Goal: Task Accomplishment & Management: Complete application form

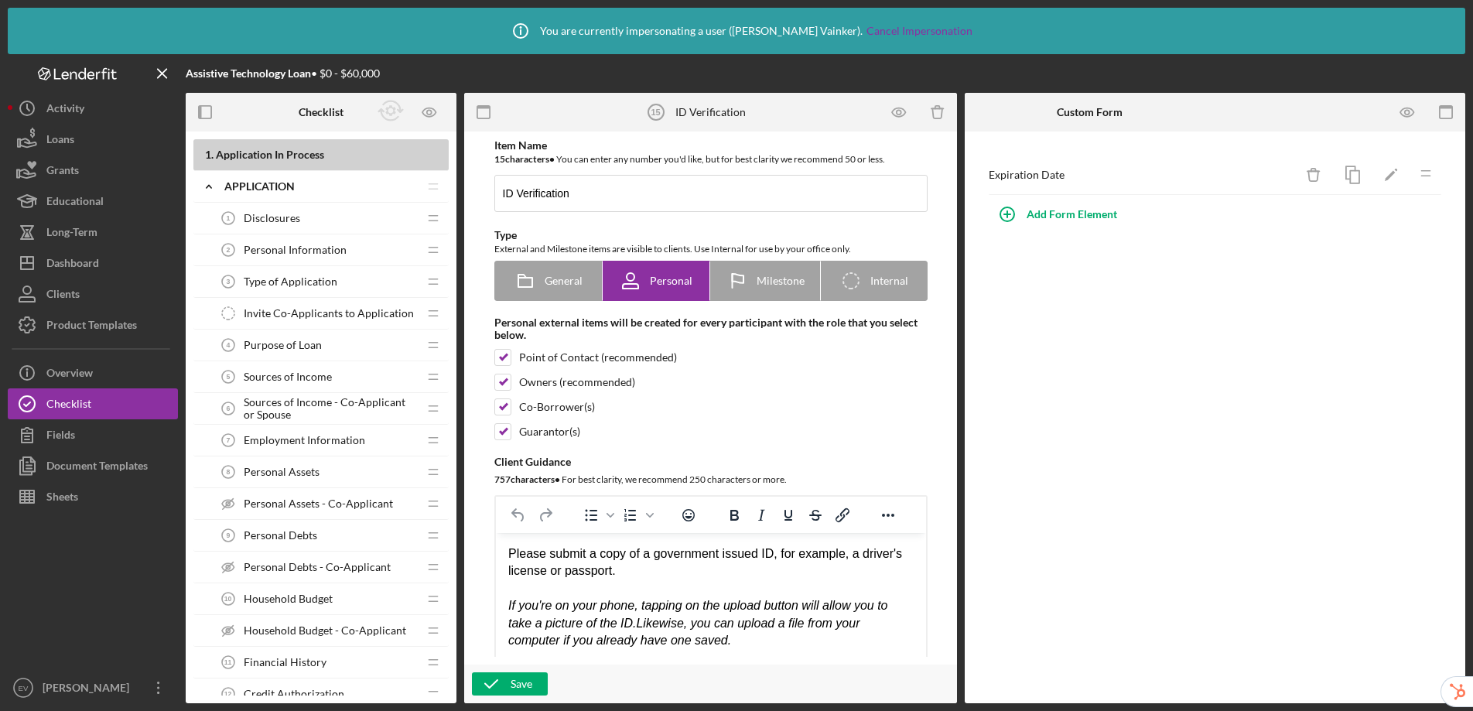
scroll to position [306, 0]
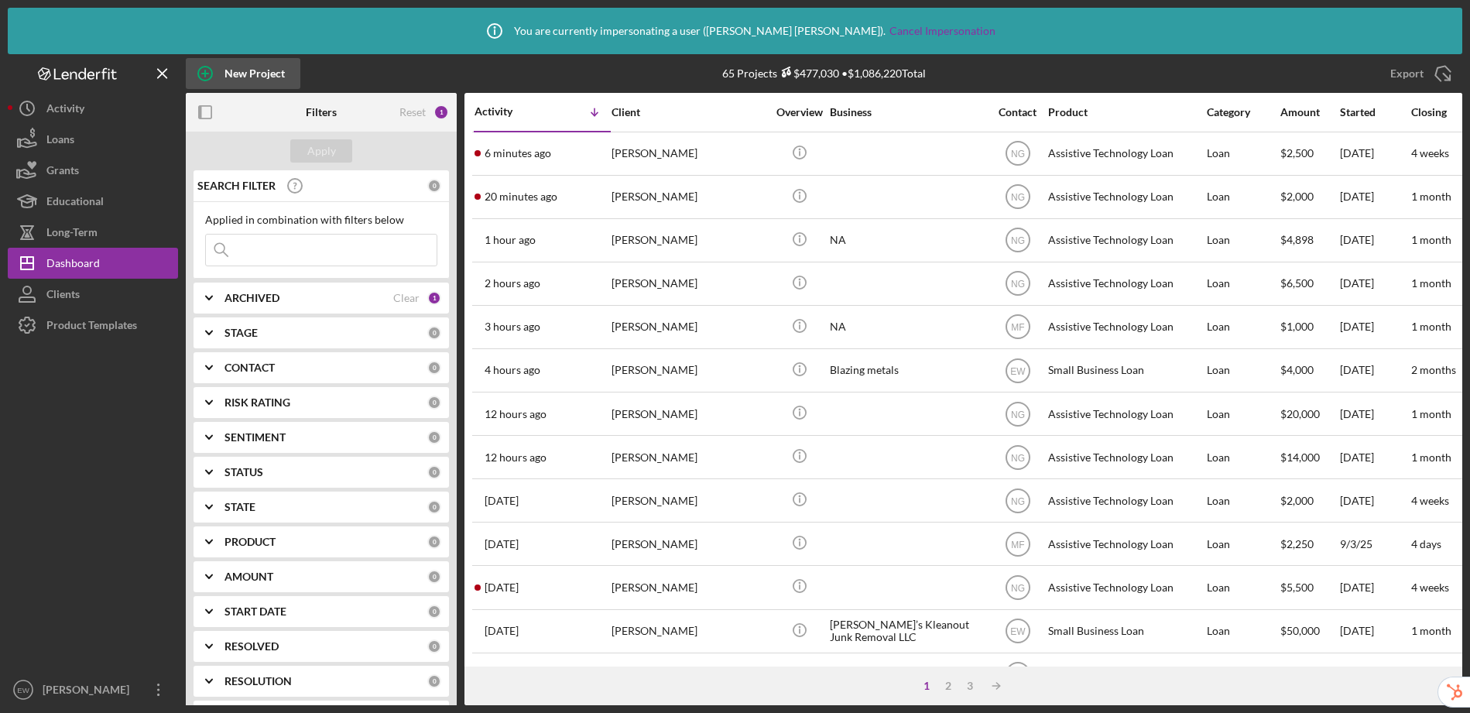
click at [252, 81] on div "New Project" at bounding box center [254, 73] width 60 height 31
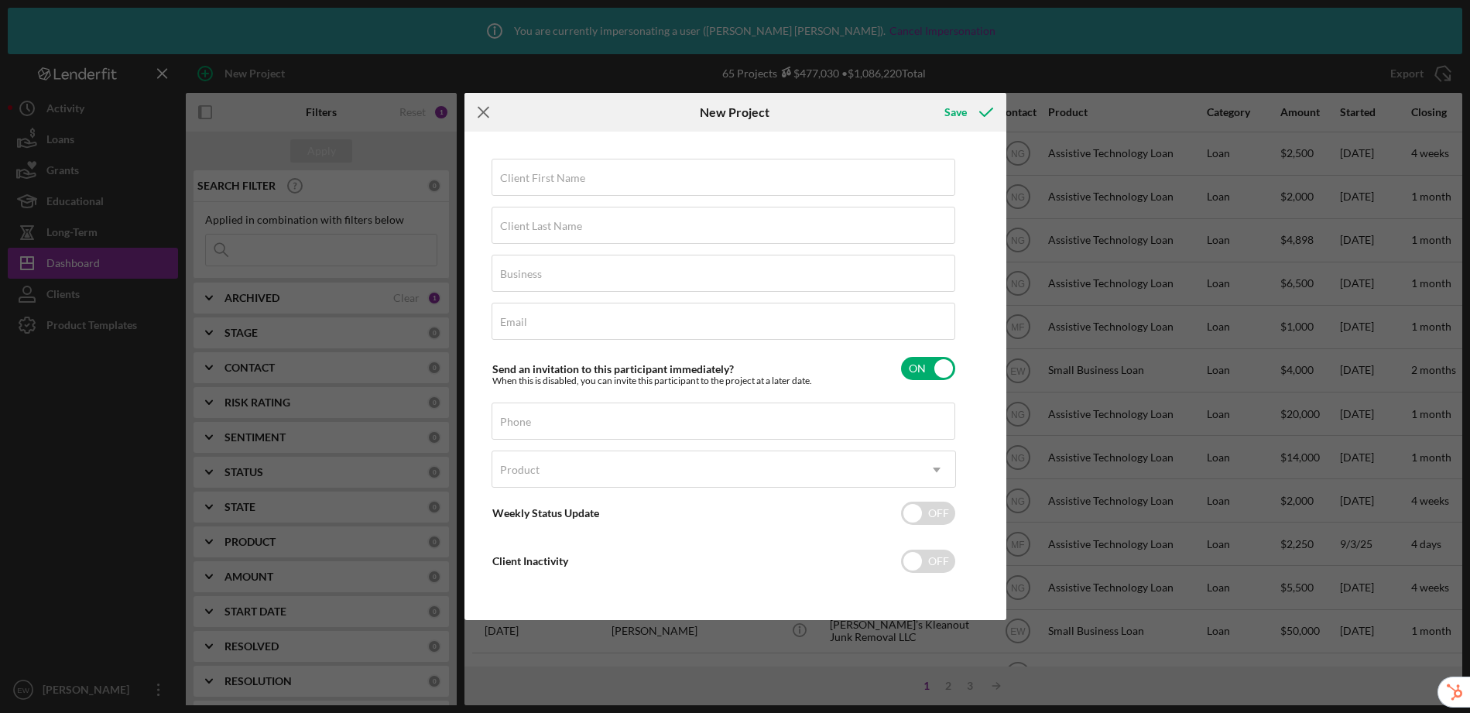
click at [490, 114] on icon "Icon/Menu Close" at bounding box center [483, 112] width 39 height 39
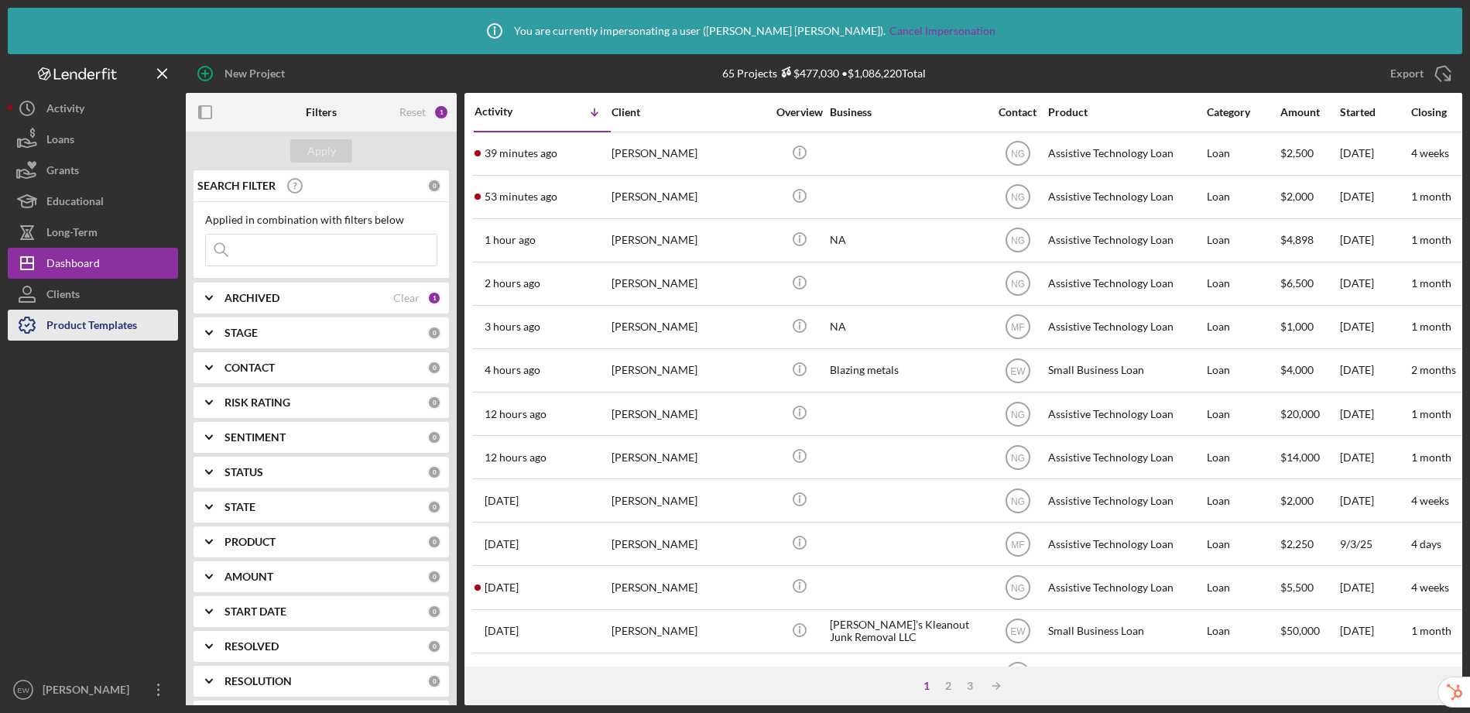
click at [74, 328] on div "Product Templates" at bounding box center [91, 327] width 91 height 35
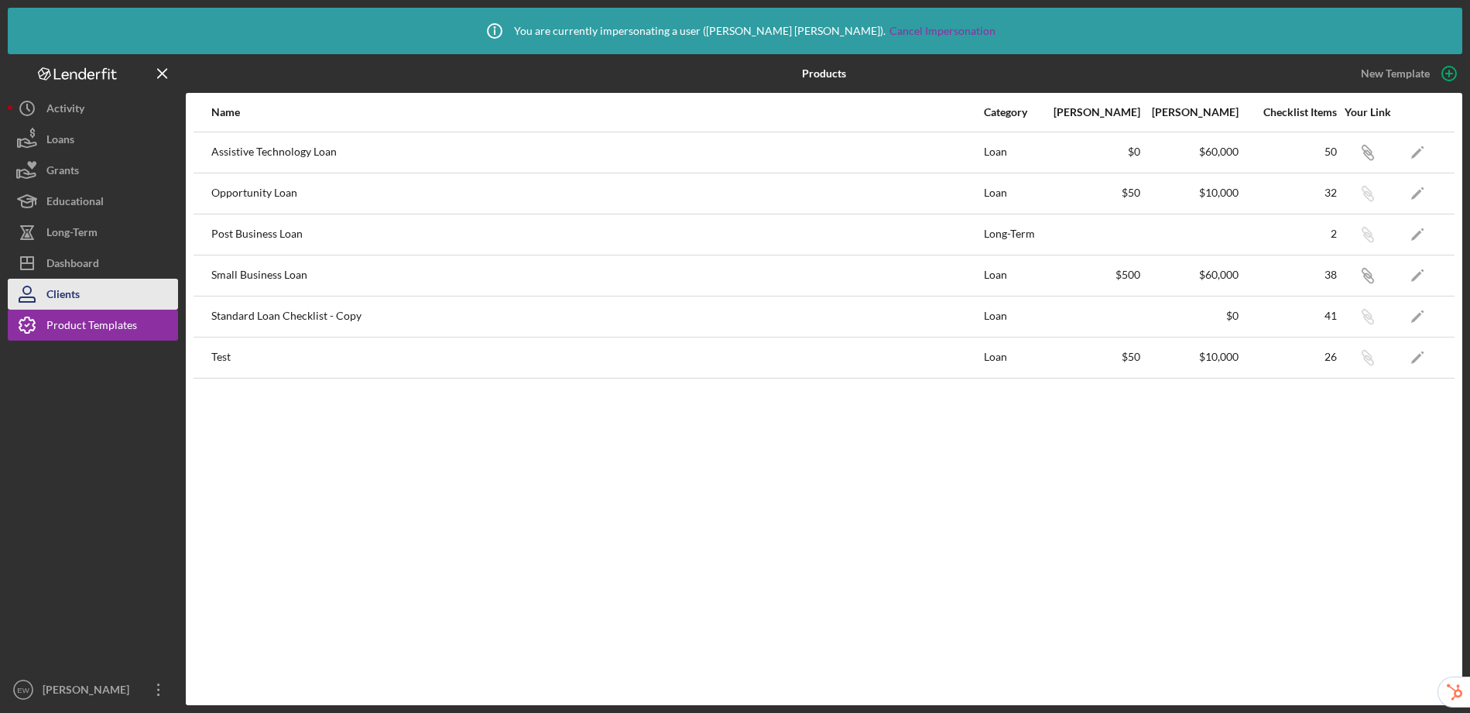
click at [65, 299] on div "Clients" at bounding box center [62, 296] width 33 height 35
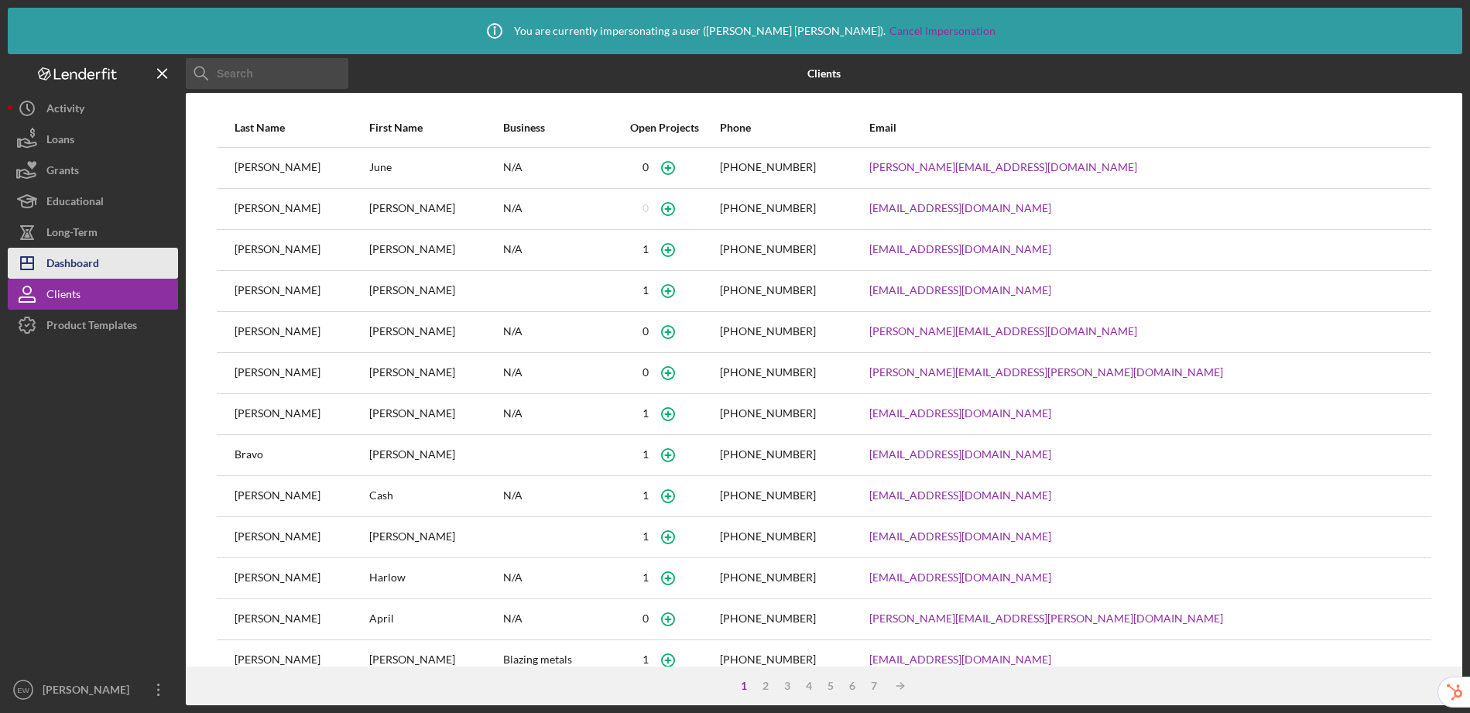
click at [63, 265] on div "Dashboard" at bounding box center [72, 265] width 53 height 35
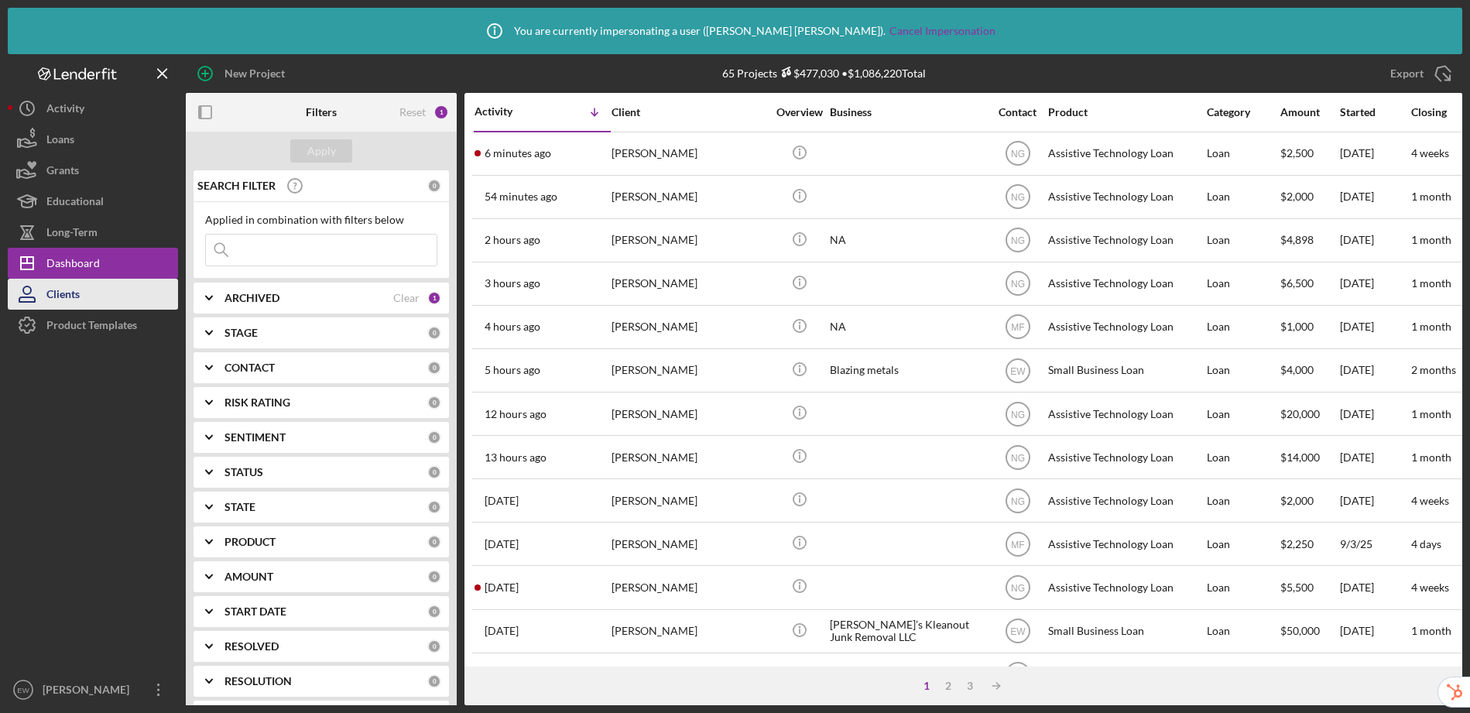
click at [47, 301] on div "Clients" at bounding box center [62, 296] width 33 height 35
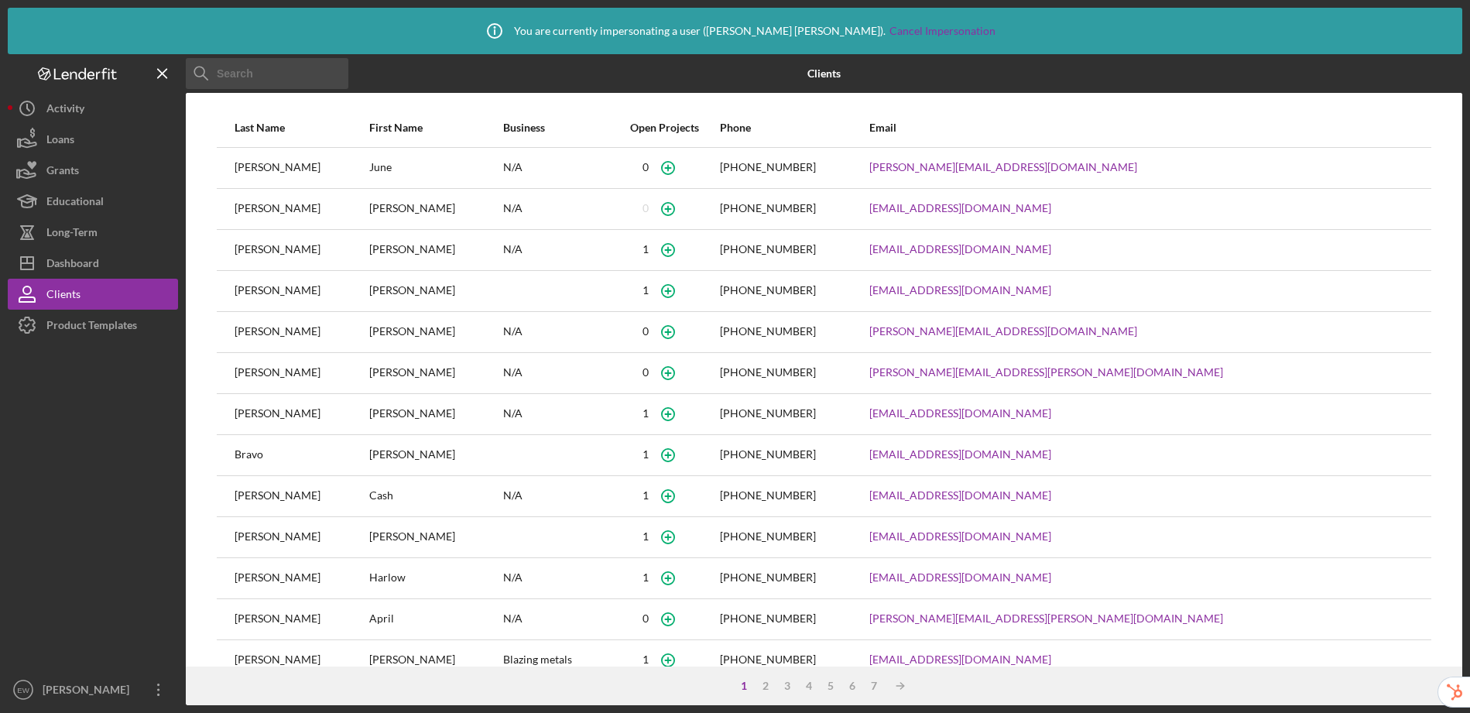
click at [251, 70] on input at bounding box center [267, 73] width 163 height 31
paste input "greetings@ebizmarket.net"
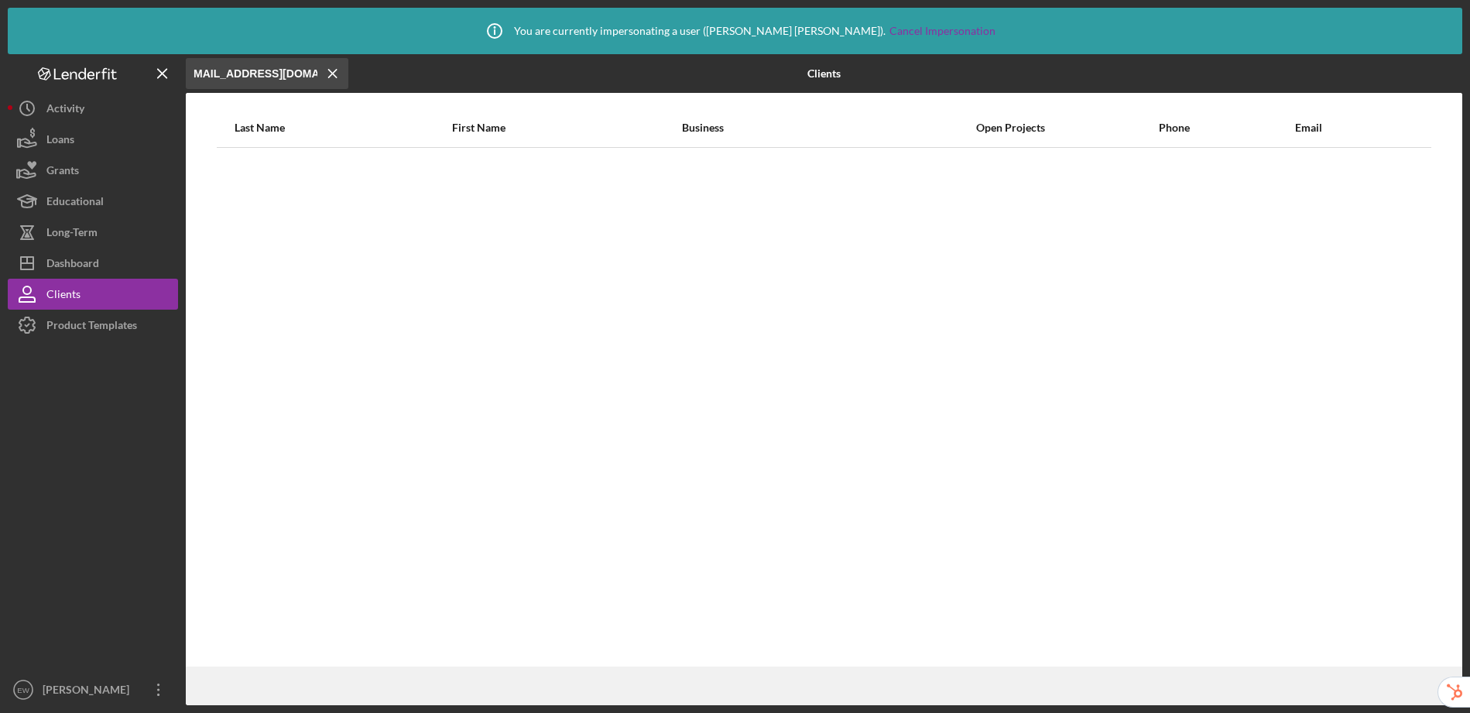
type input "greetings@ebizmarket.net"
click at [327, 75] on icon "Icon/Menu Close" at bounding box center [332, 73] width 31 height 31
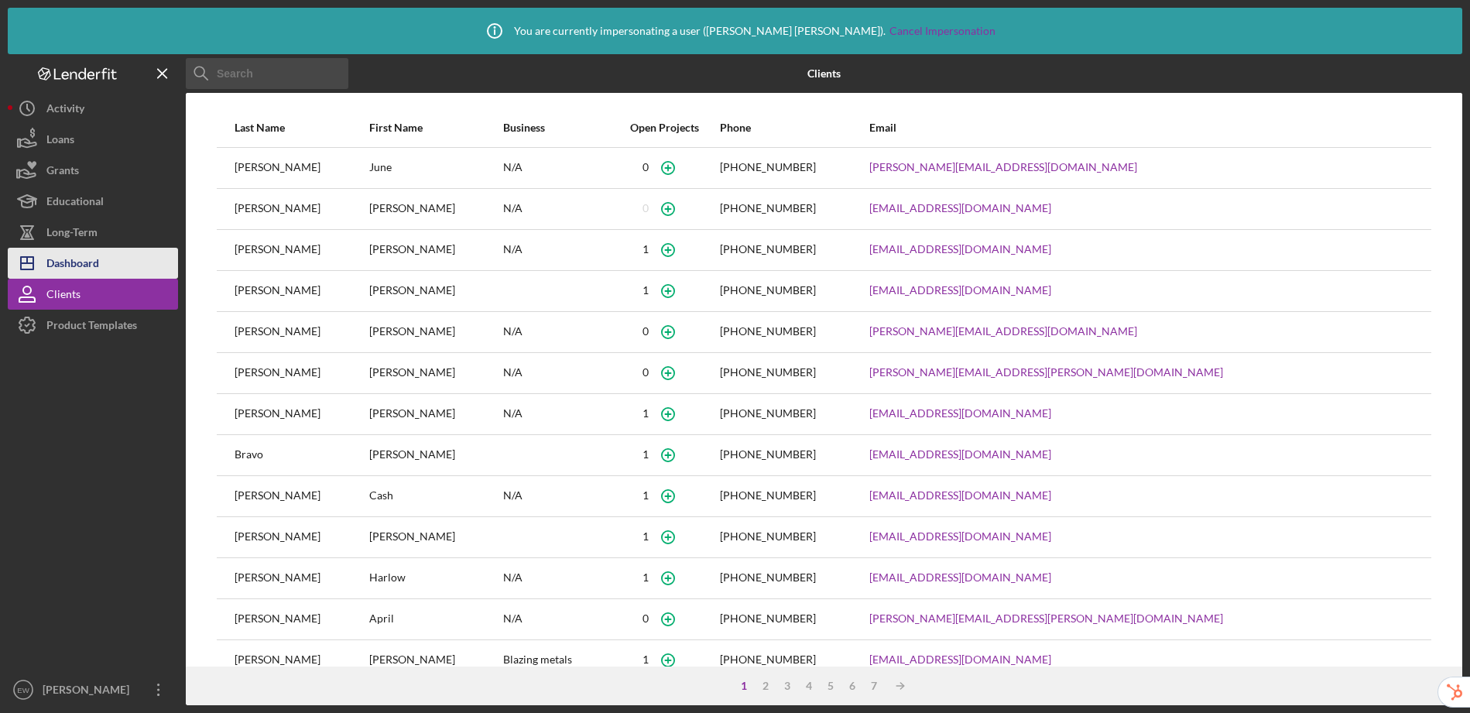
click at [93, 251] on div "Dashboard" at bounding box center [72, 265] width 53 height 35
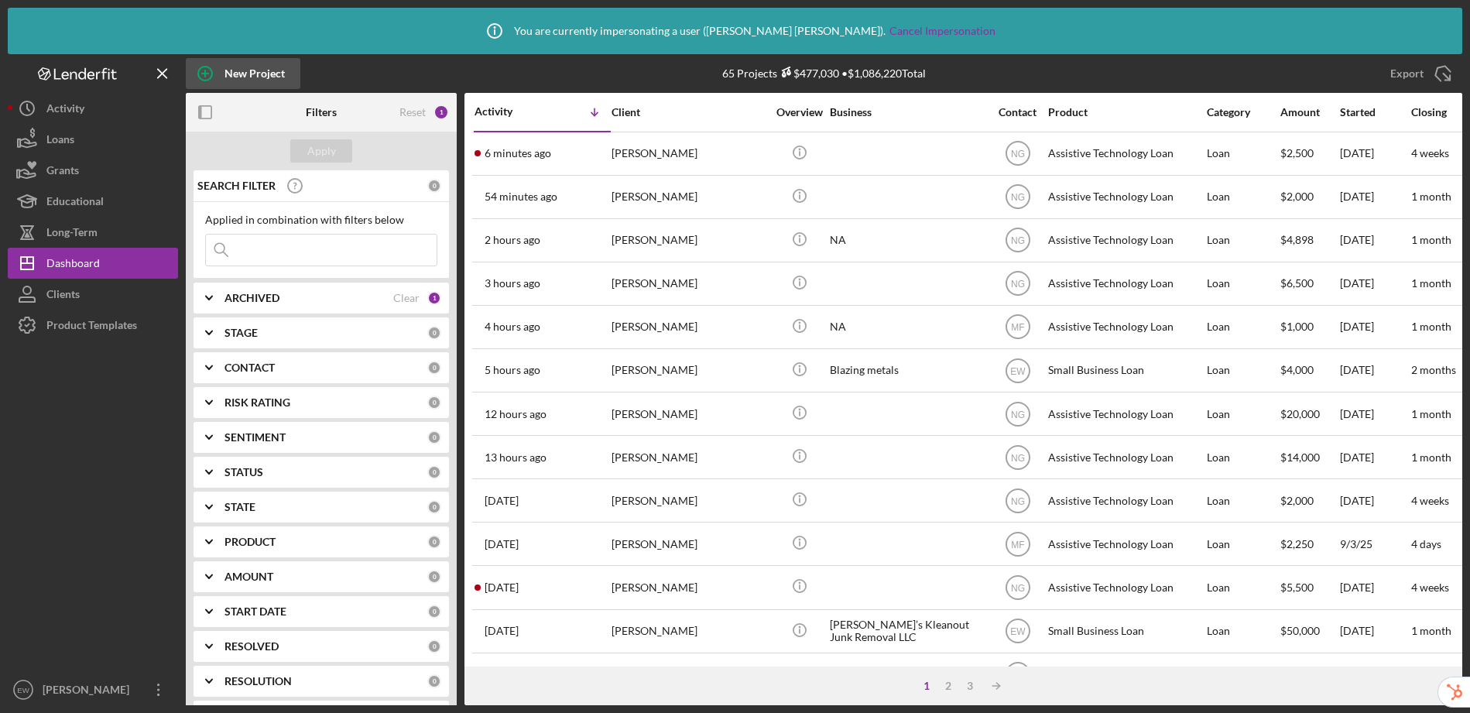
click at [245, 74] on div "New Project" at bounding box center [254, 73] width 60 height 31
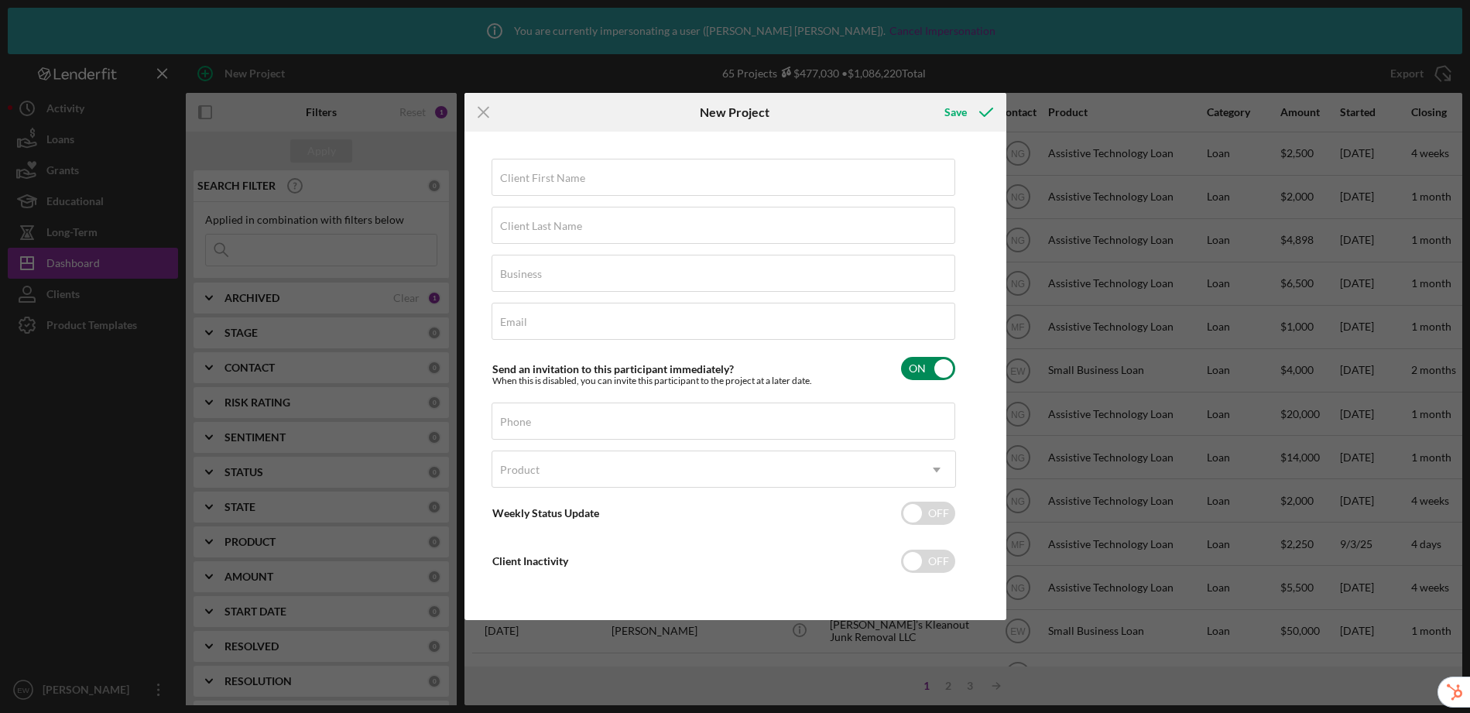
click at [929, 365] on input "checkbox" at bounding box center [928, 368] width 54 height 23
checkbox input "false"
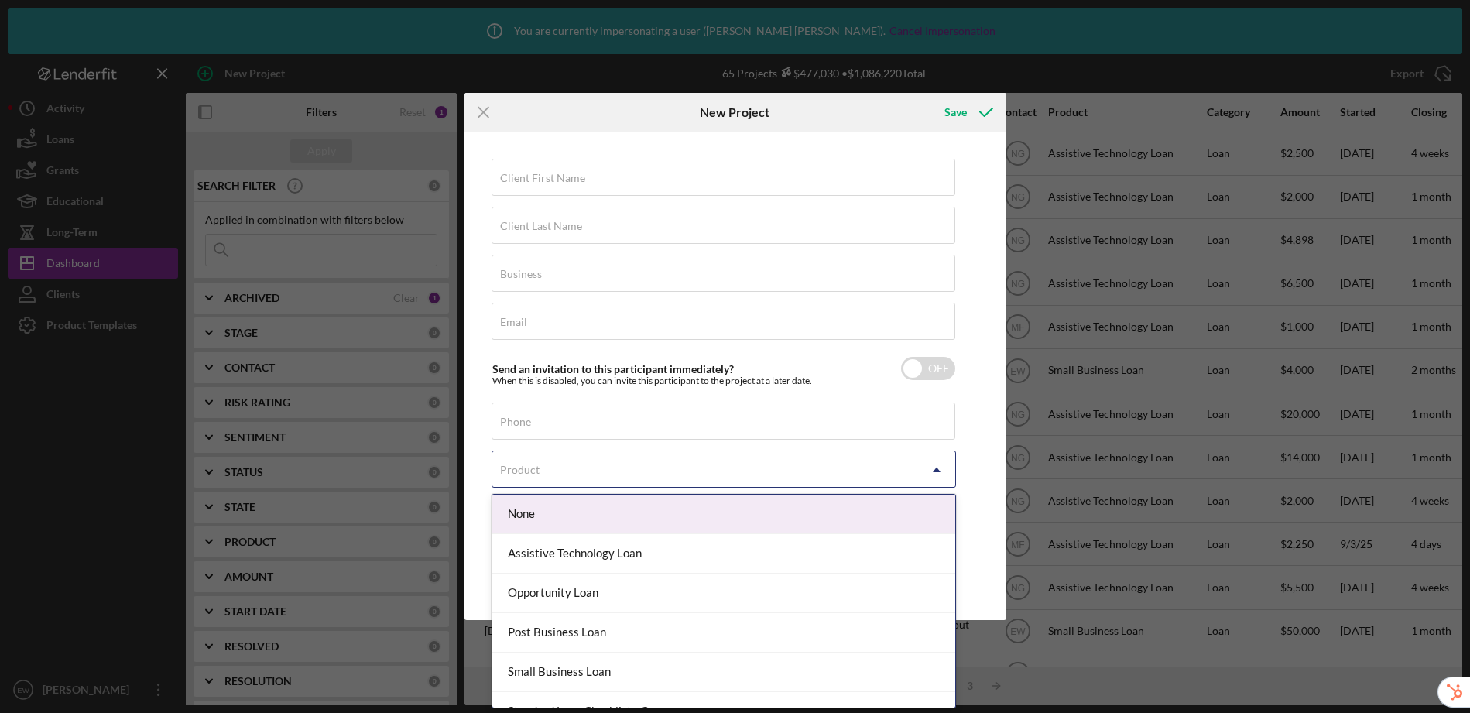
click at [569, 477] on div "Product" at bounding box center [705, 470] width 426 height 36
click at [991, 452] on div "Client First Name Required Client Last Name Required Business Required Email Re…" at bounding box center [735, 375] width 534 height 481
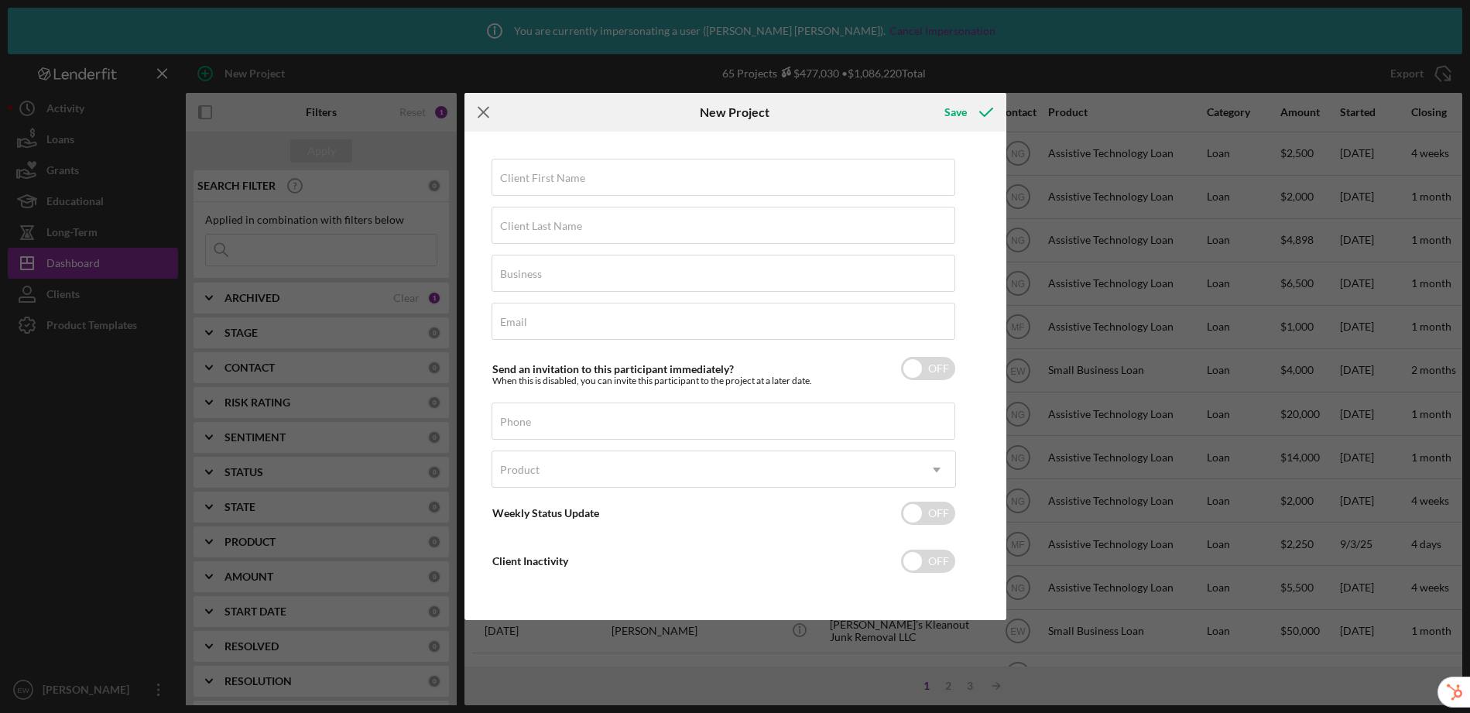
click at [480, 115] on line at bounding box center [483, 113] width 10 height 10
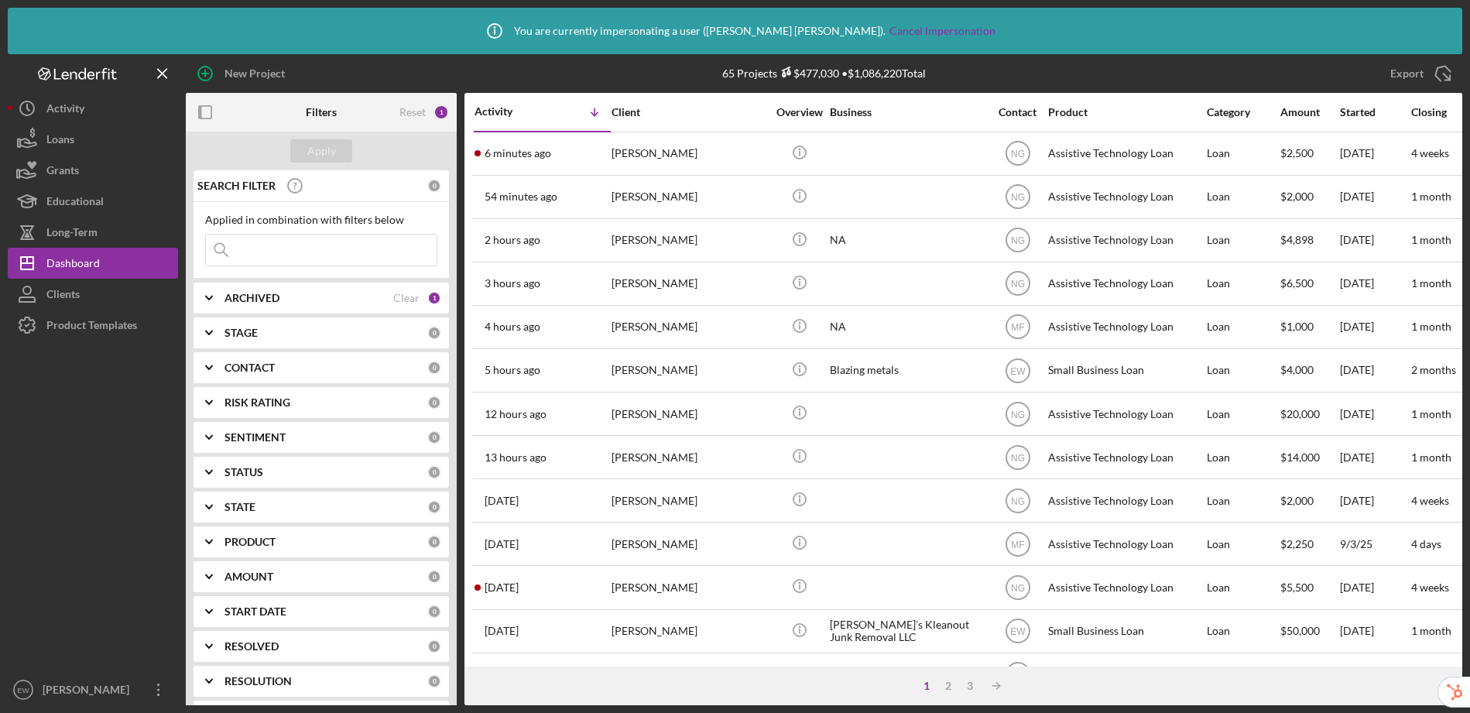
click at [327, 254] on input at bounding box center [321, 249] width 231 height 31
paste input "greetings@ebizmarket.net"
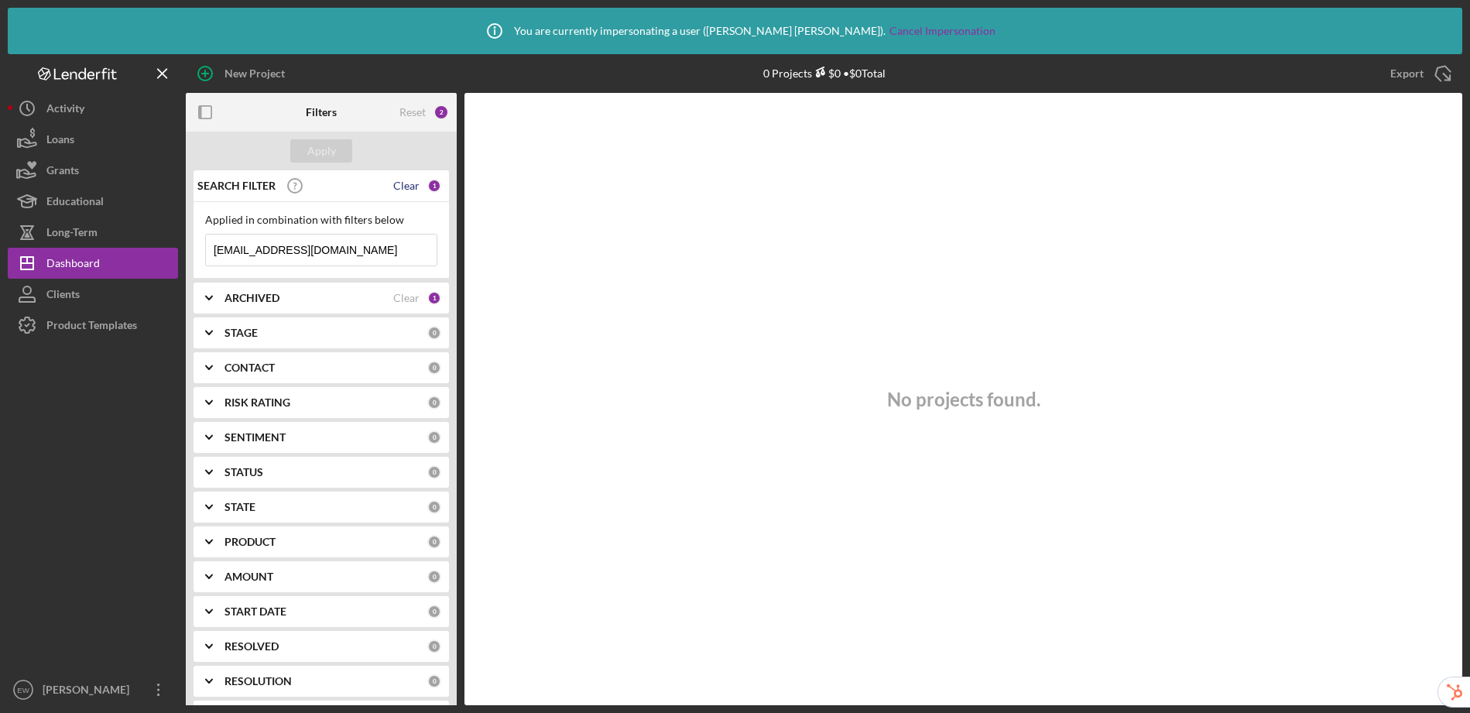
type input "greetings@ebizmarket.net"
click at [412, 180] on div "Clear" at bounding box center [406, 186] width 26 height 12
click at [323, 152] on div "Apply" at bounding box center [321, 150] width 29 height 23
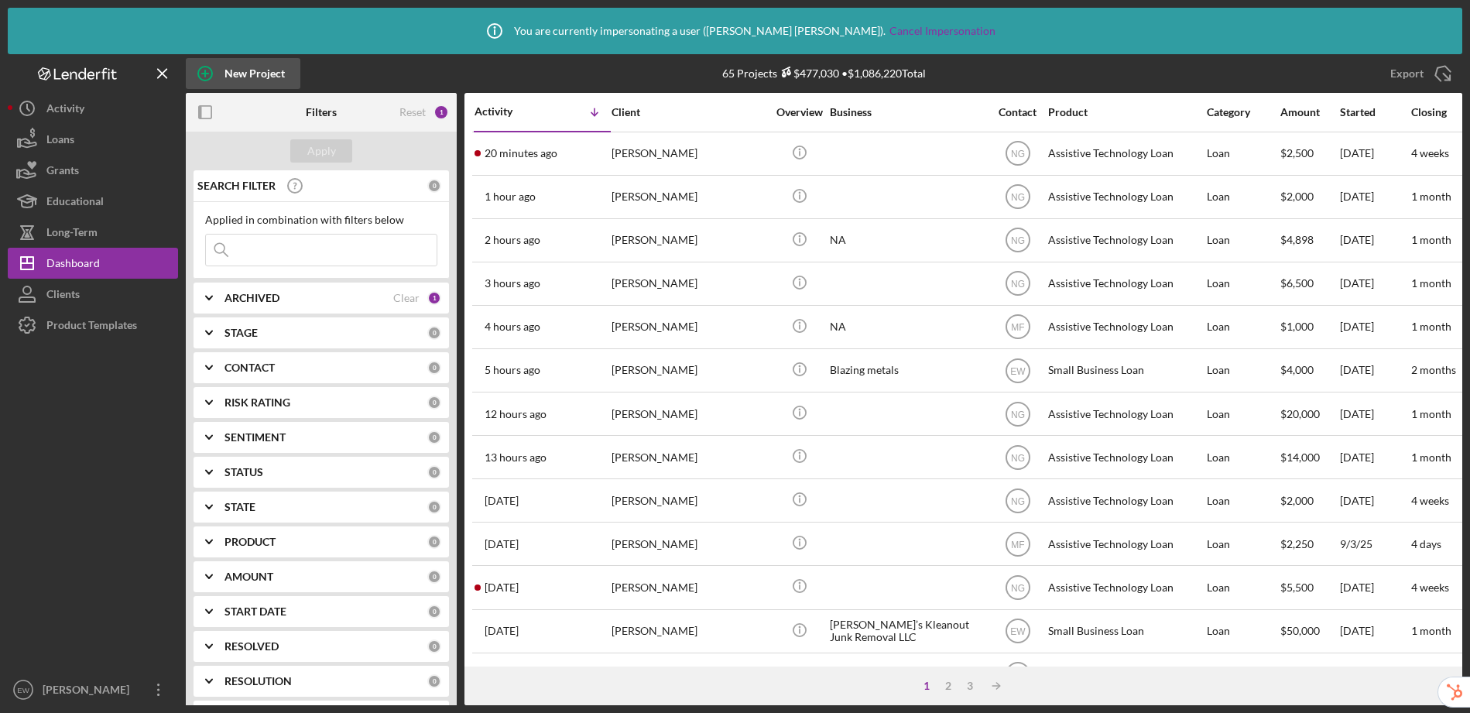
click at [244, 76] on div "New Project" at bounding box center [254, 73] width 60 height 31
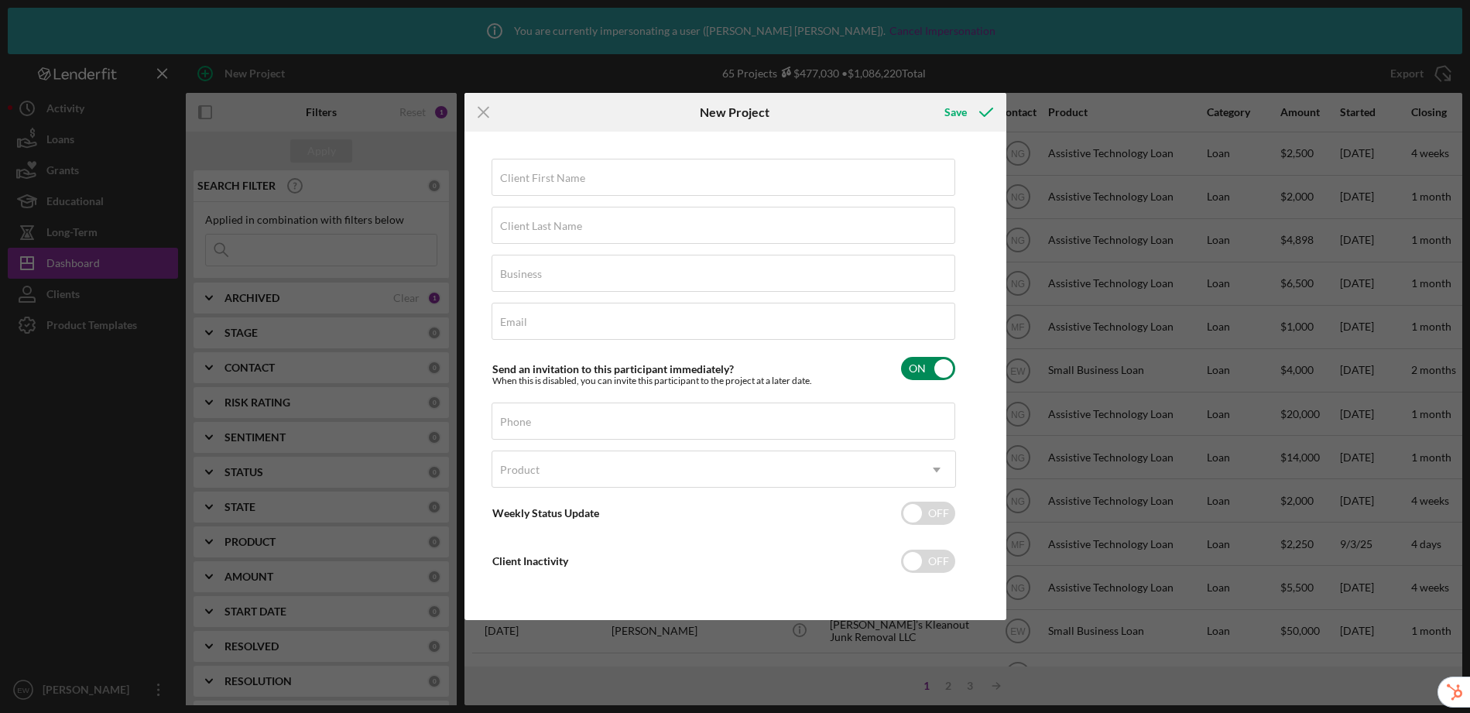
click at [920, 367] on input "checkbox" at bounding box center [928, 368] width 54 height 23
checkbox input "false"
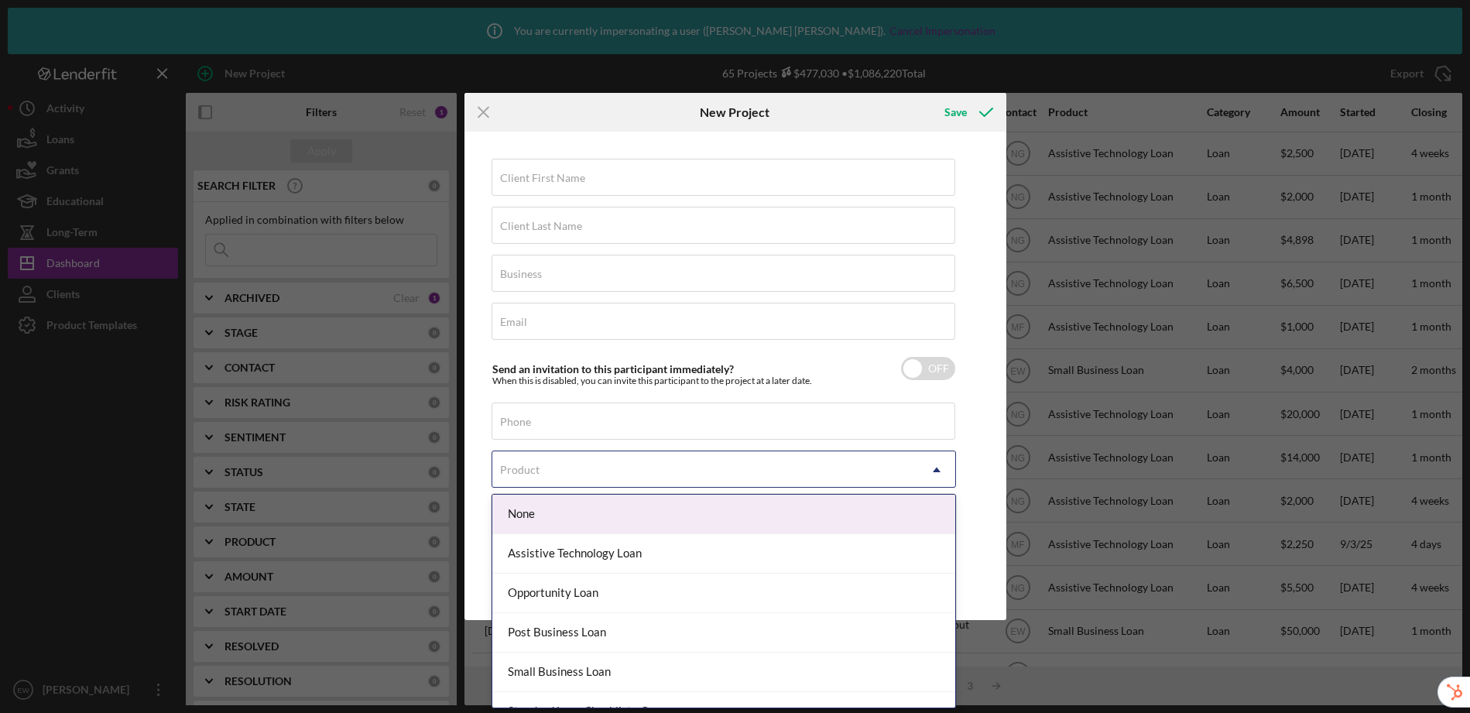
click at [625, 475] on div "Product" at bounding box center [705, 470] width 426 height 36
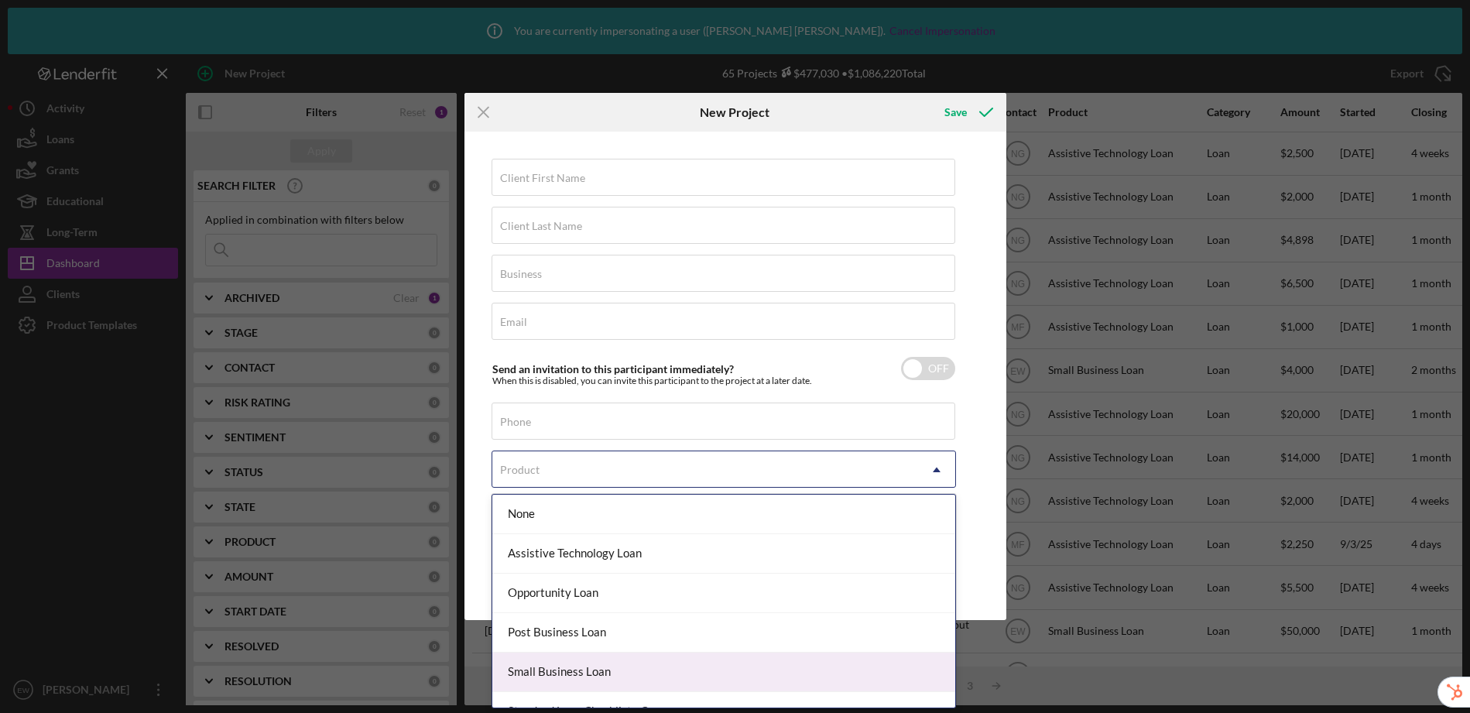
click at [640, 661] on div "Small Business Loan" at bounding box center [723, 671] width 463 height 39
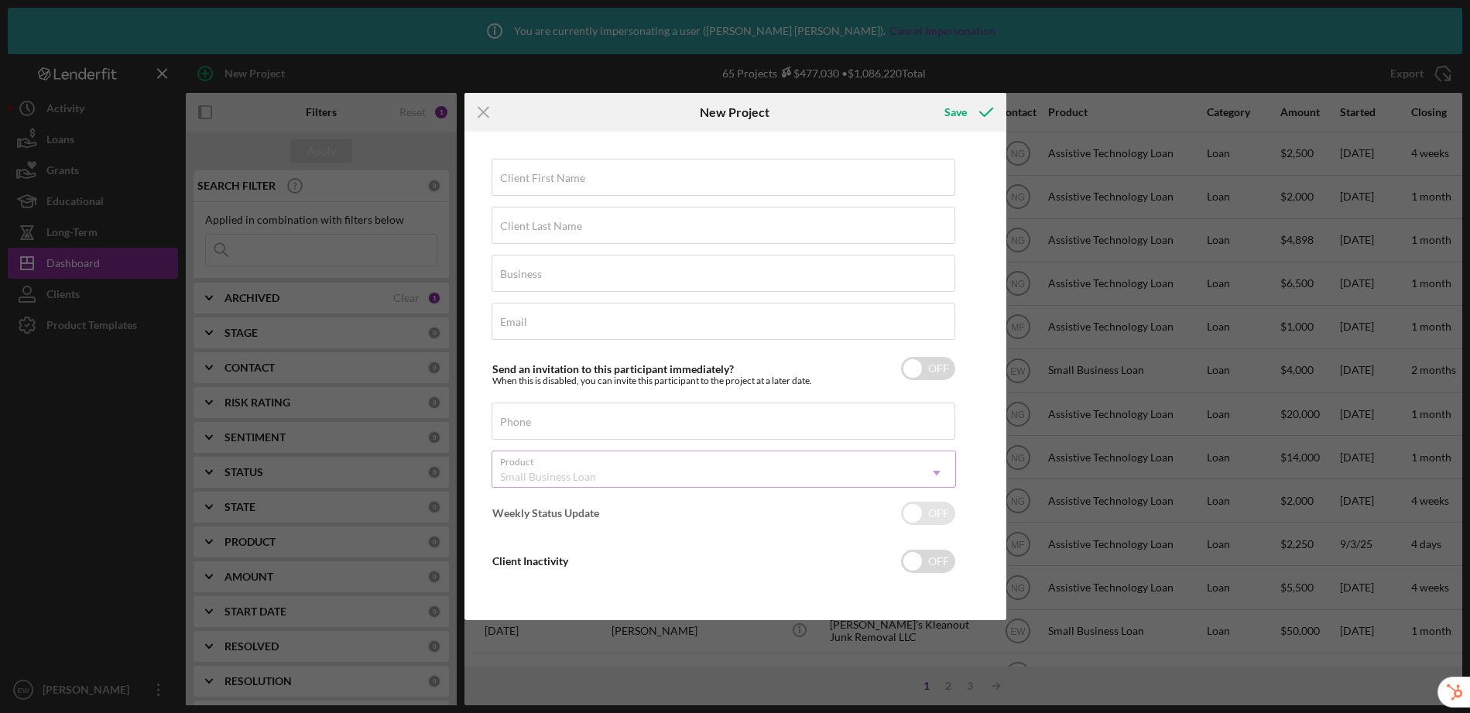
checkbox input "true"
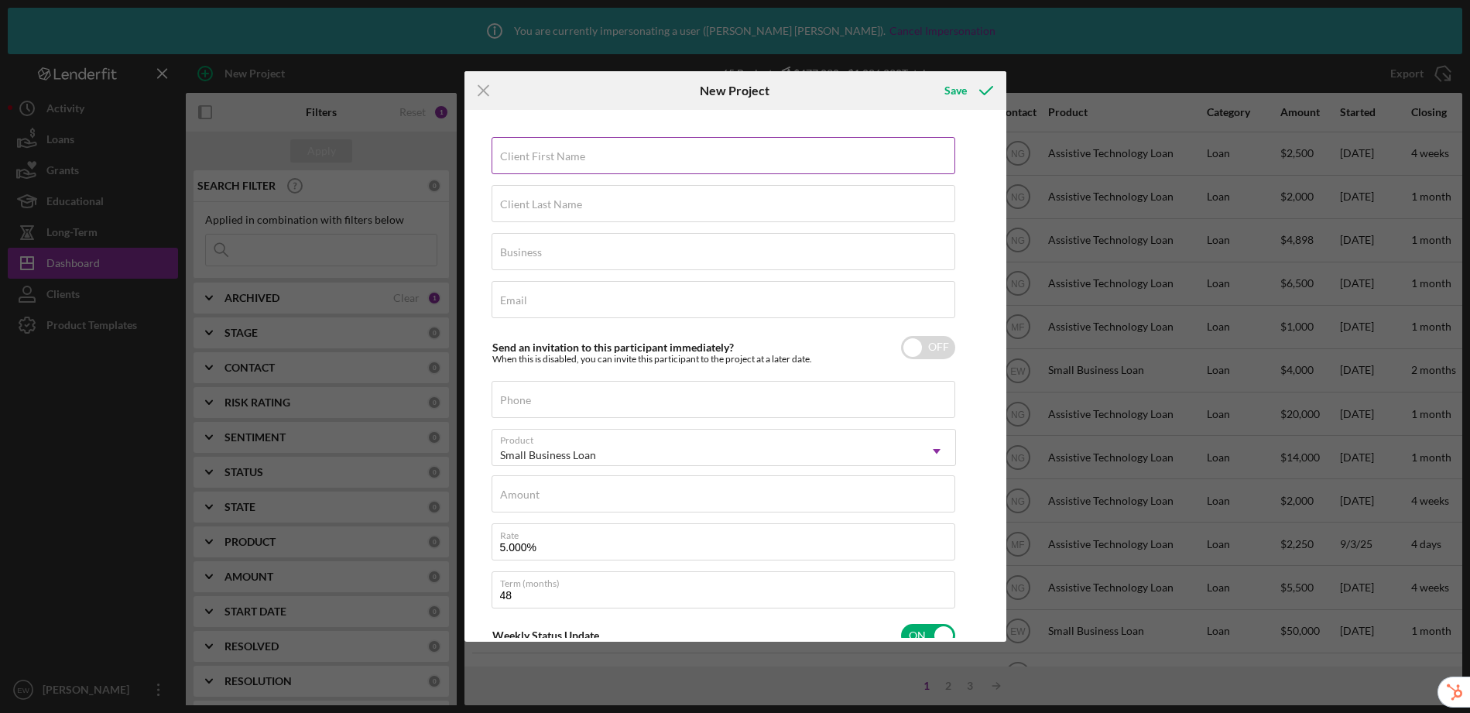
click at [572, 159] on label "Client First Name" at bounding box center [542, 156] width 85 height 12
click at [572, 159] on input "Client First Name" at bounding box center [723, 155] width 464 height 37
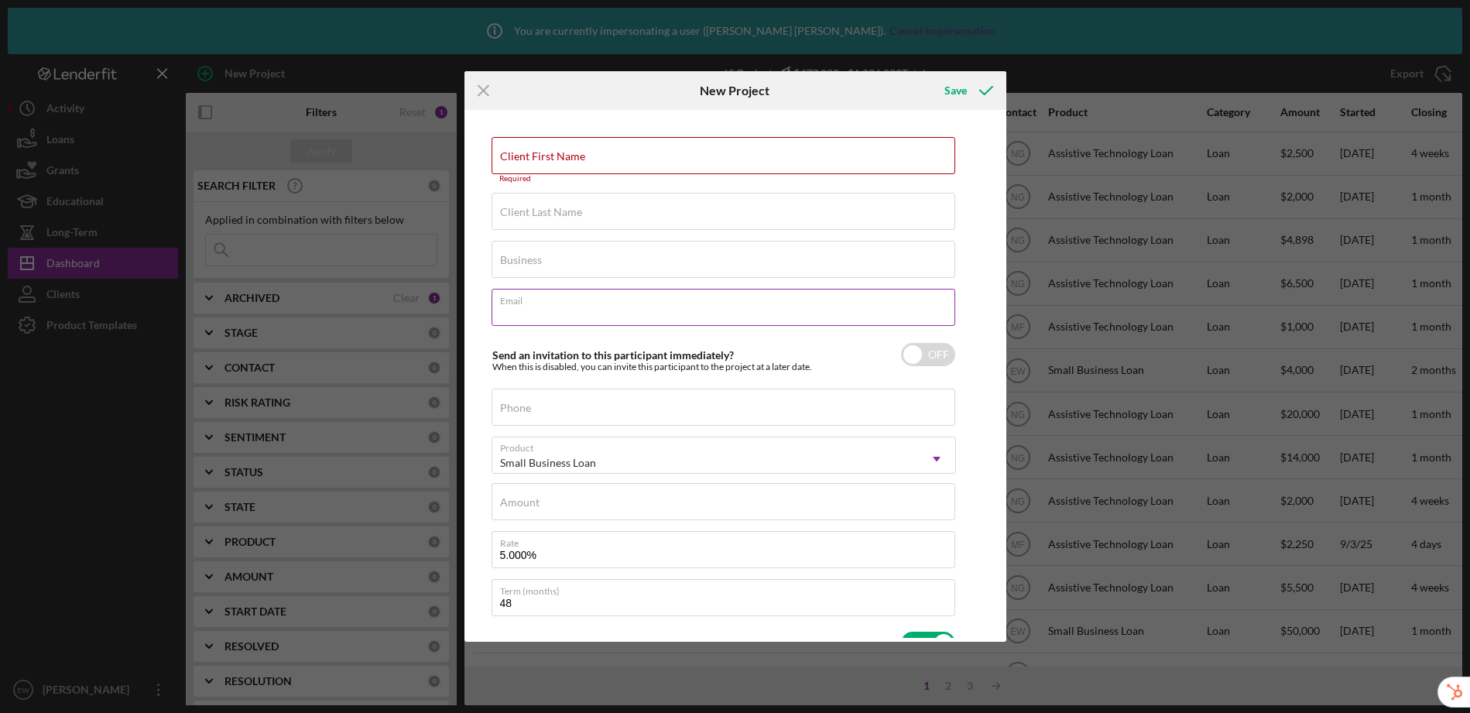
click at [648, 308] on input "Email" at bounding box center [723, 307] width 464 height 37
paste input "greetings@ebizmarket.net"
type input "greetings@ebizmarket.net"
click at [484, 377] on div "Client First Name Required Client Last Name Required Business Required Email gr…" at bounding box center [735, 376] width 534 height 524
click at [470, 191] on div "Client First Name Required Client Last Name Required Business Required Email gr…" at bounding box center [735, 376] width 534 height 524
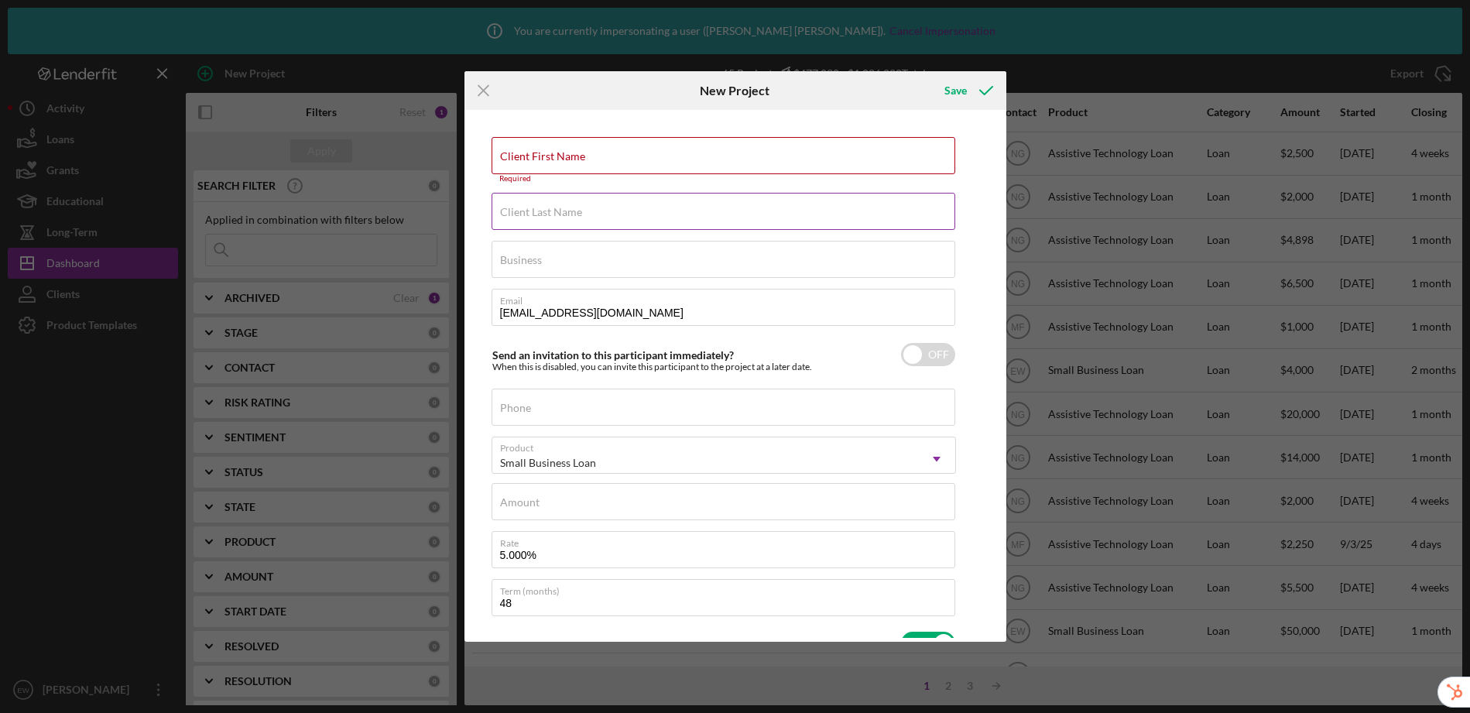
click at [517, 195] on div "Client Last Name Required" at bounding box center [723, 212] width 464 height 39
click at [525, 155] on label "Client First Name" at bounding box center [542, 156] width 85 height 12
click at [525, 155] on input "Client First Name" at bounding box center [723, 155] width 464 height 37
type input "Client"
click at [562, 199] on label "Client Last Name" at bounding box center [541, 204] width 82 height 12
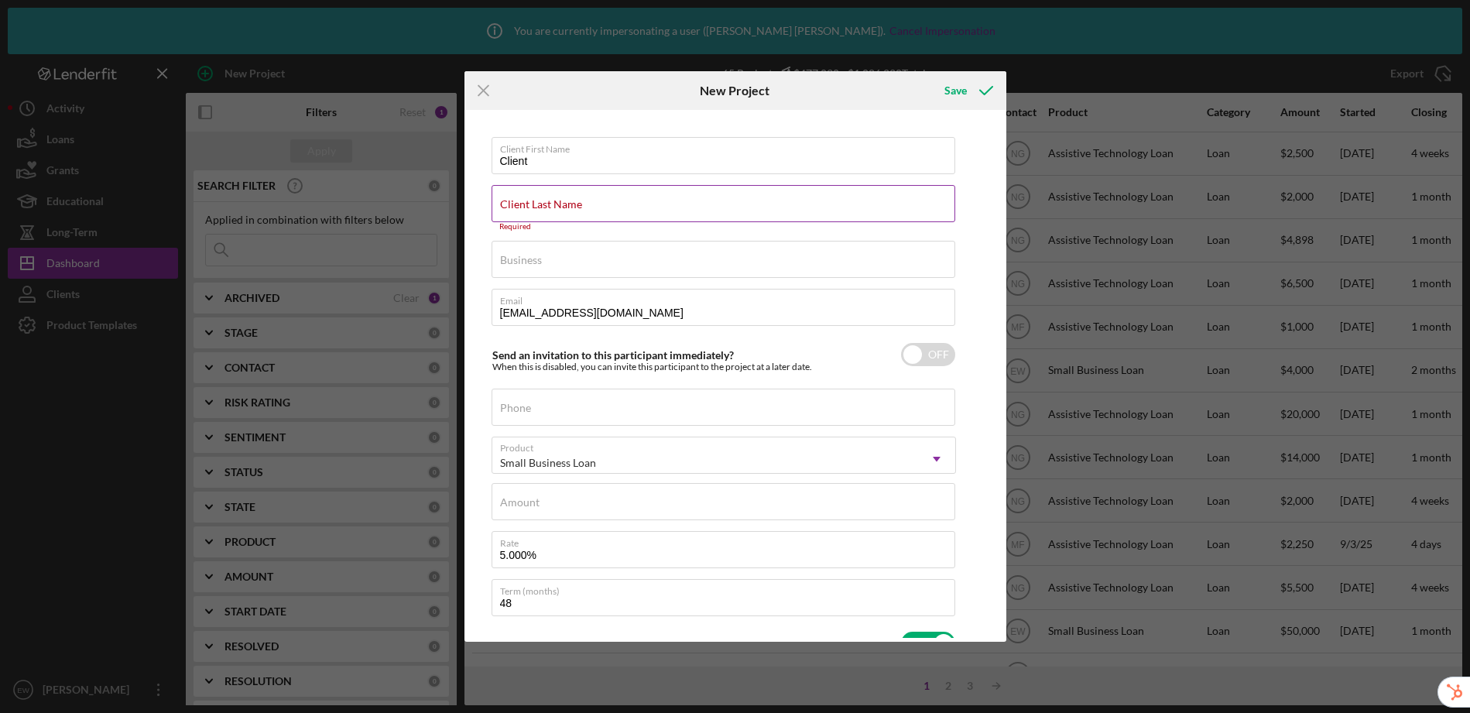
click at [562, 199] on input "Client Last Name" at bounding box center [723, 203] width 464 height 37
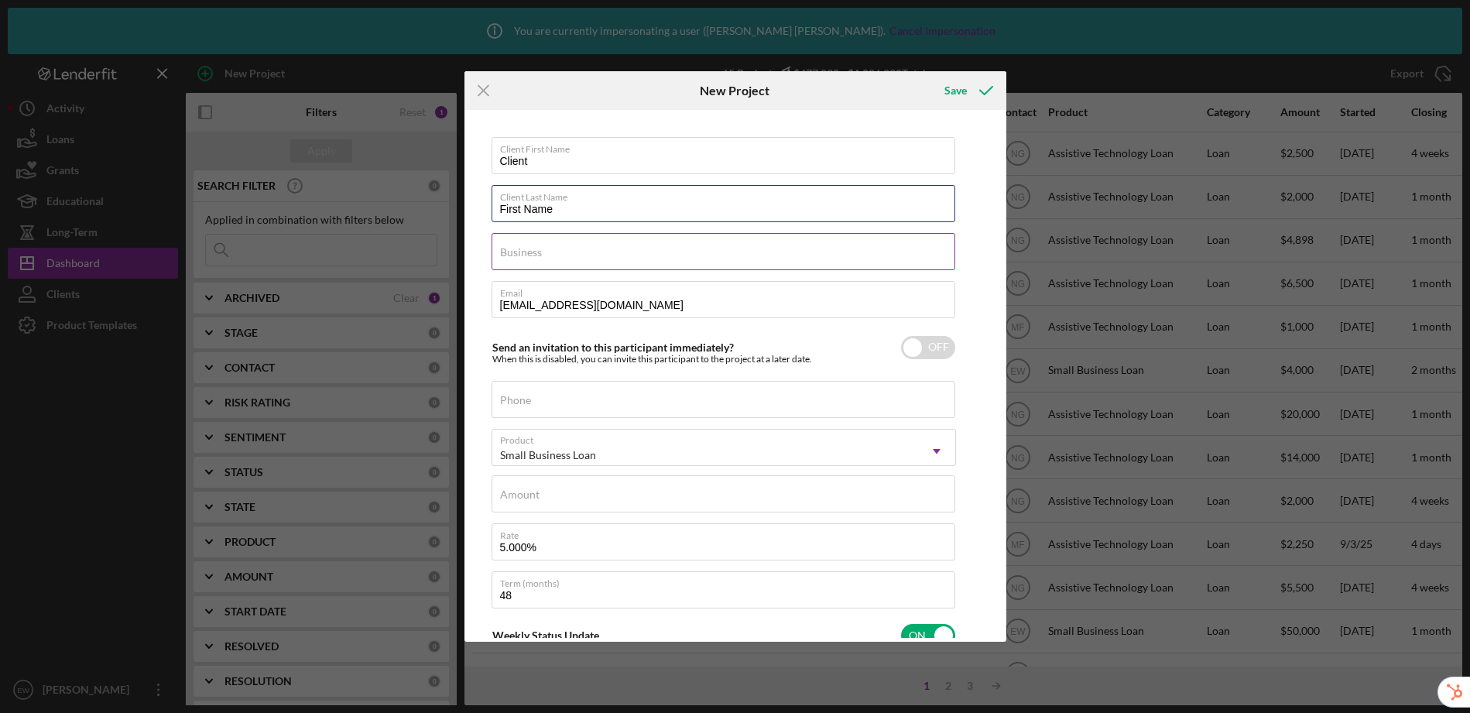
type input "First Name"
click at [604, 245] on div "Business Required" at bounding box center [723, 252] width 464 height 39
type input "Ebiz"
click at [607, 501] on input "Amount" at bounding box center [723, 493] width 464 height 37
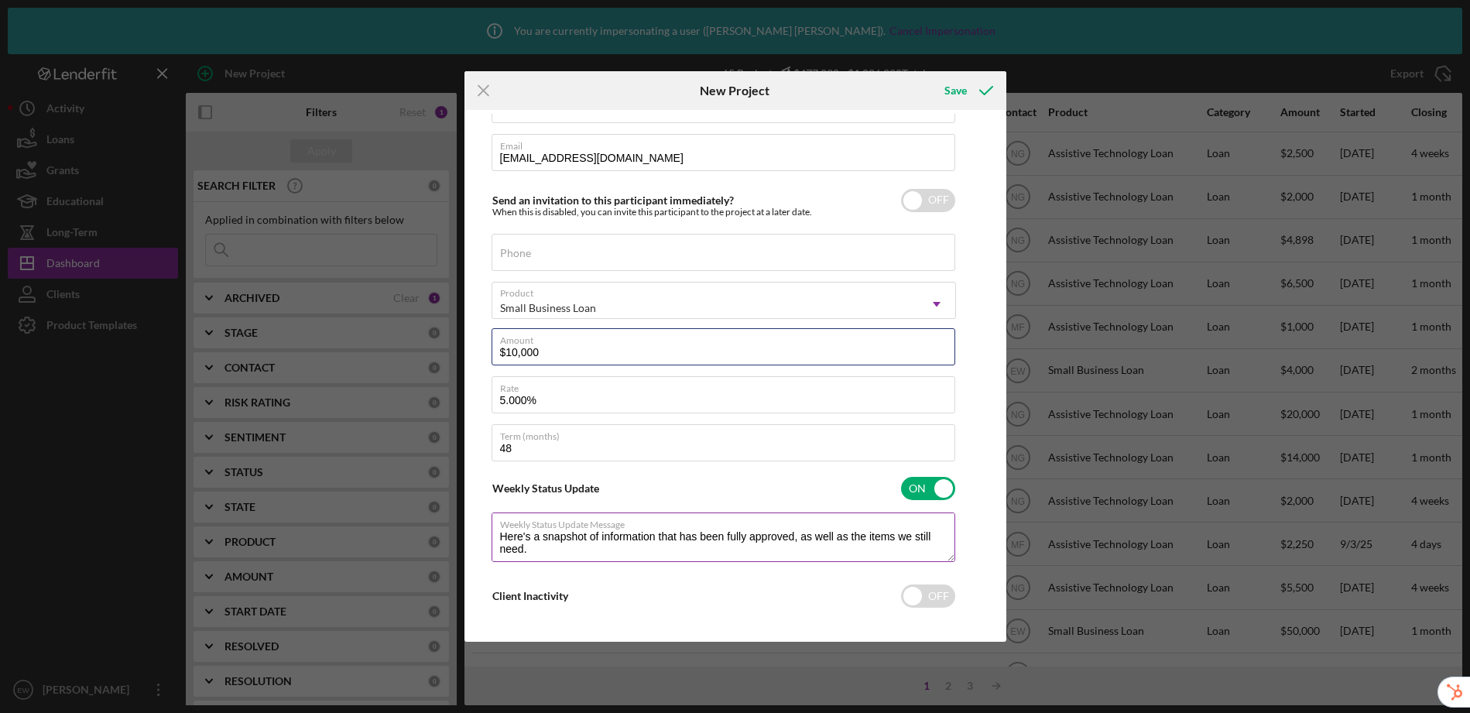
scroll to position [152, 0]
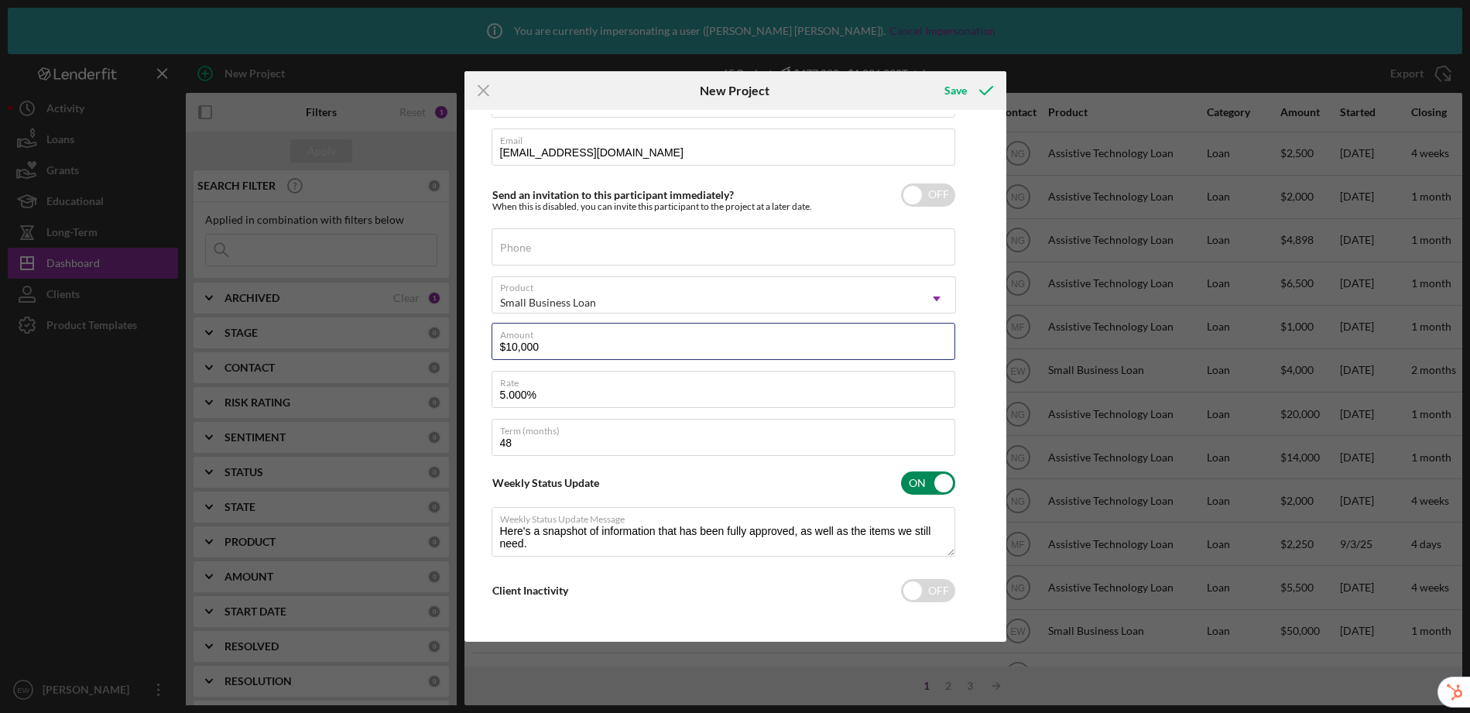
type input "$10,000"
click at [925, 485] on input "checkbox" at bounding box center [928, 482] width 54 height 23
checkbox input "false"
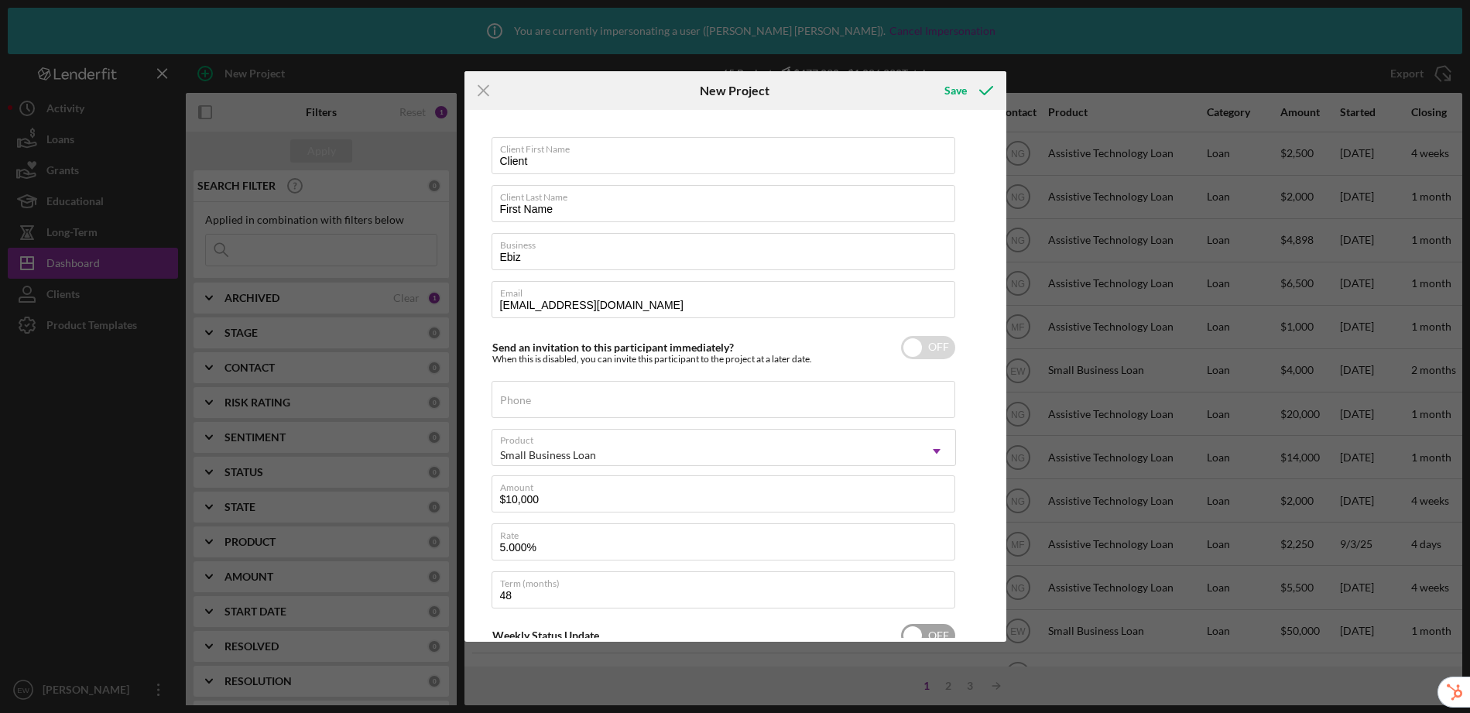
scroll to position [101, 0]
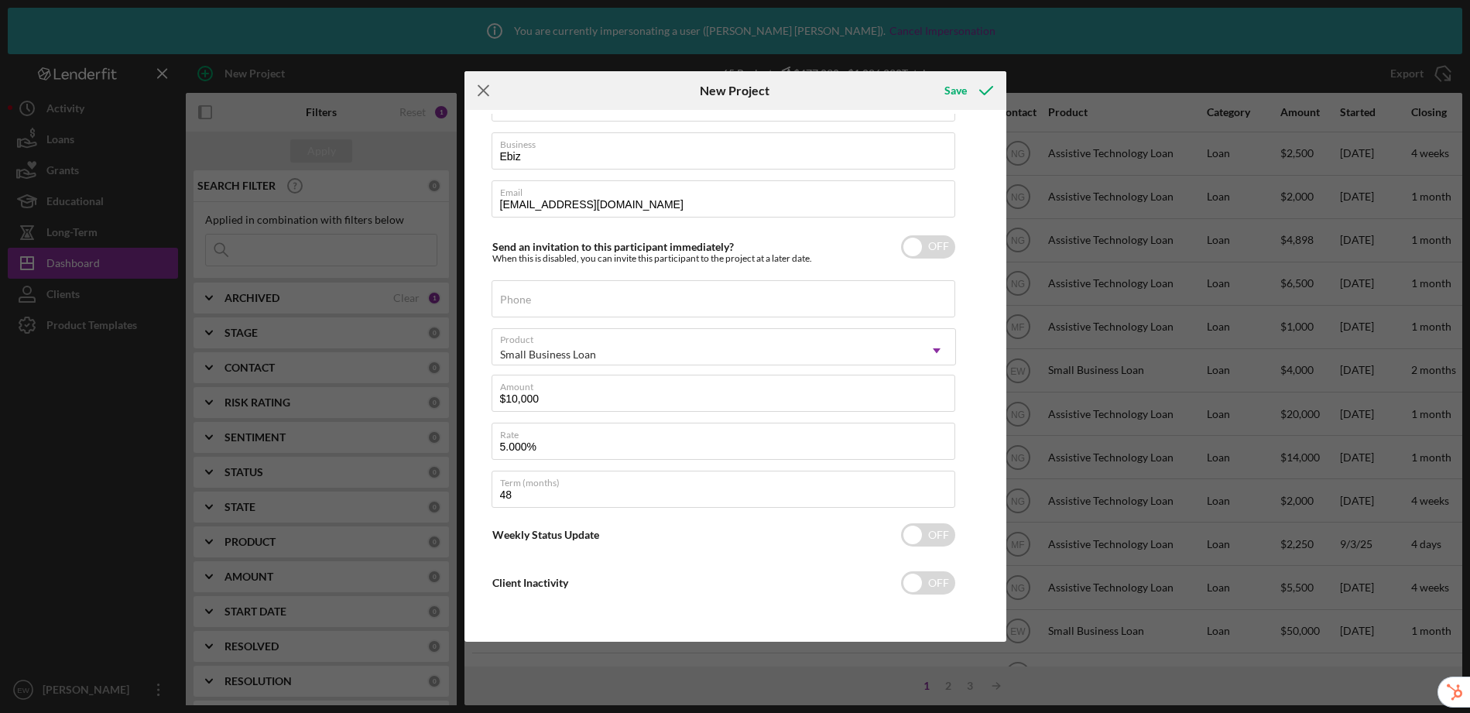
click at [473, 91] on icon "Icon/Menu Close" at bounding box center [483, 90] width 39 height 39
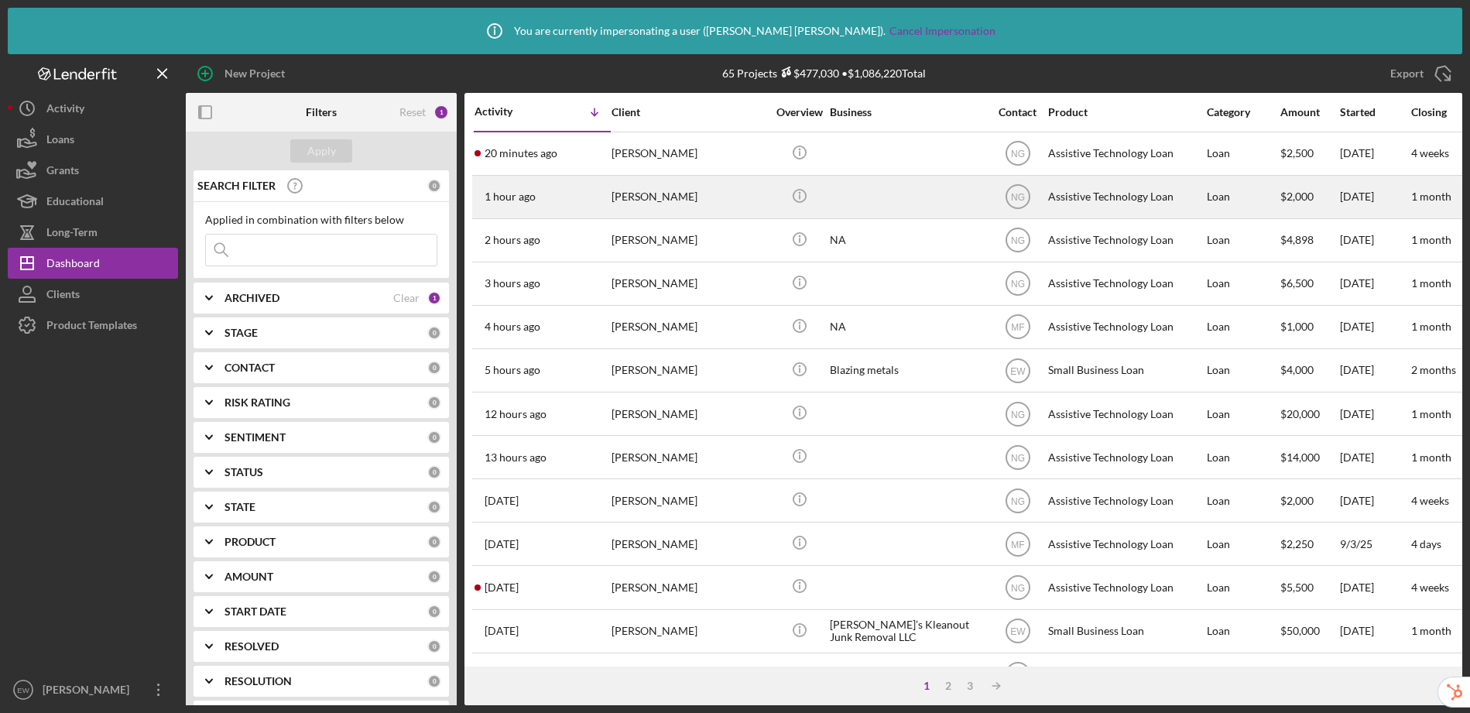
click at [611, 190] on td "[PERSON_NAME]" at bounding box center [690, 196] width 159 height 43
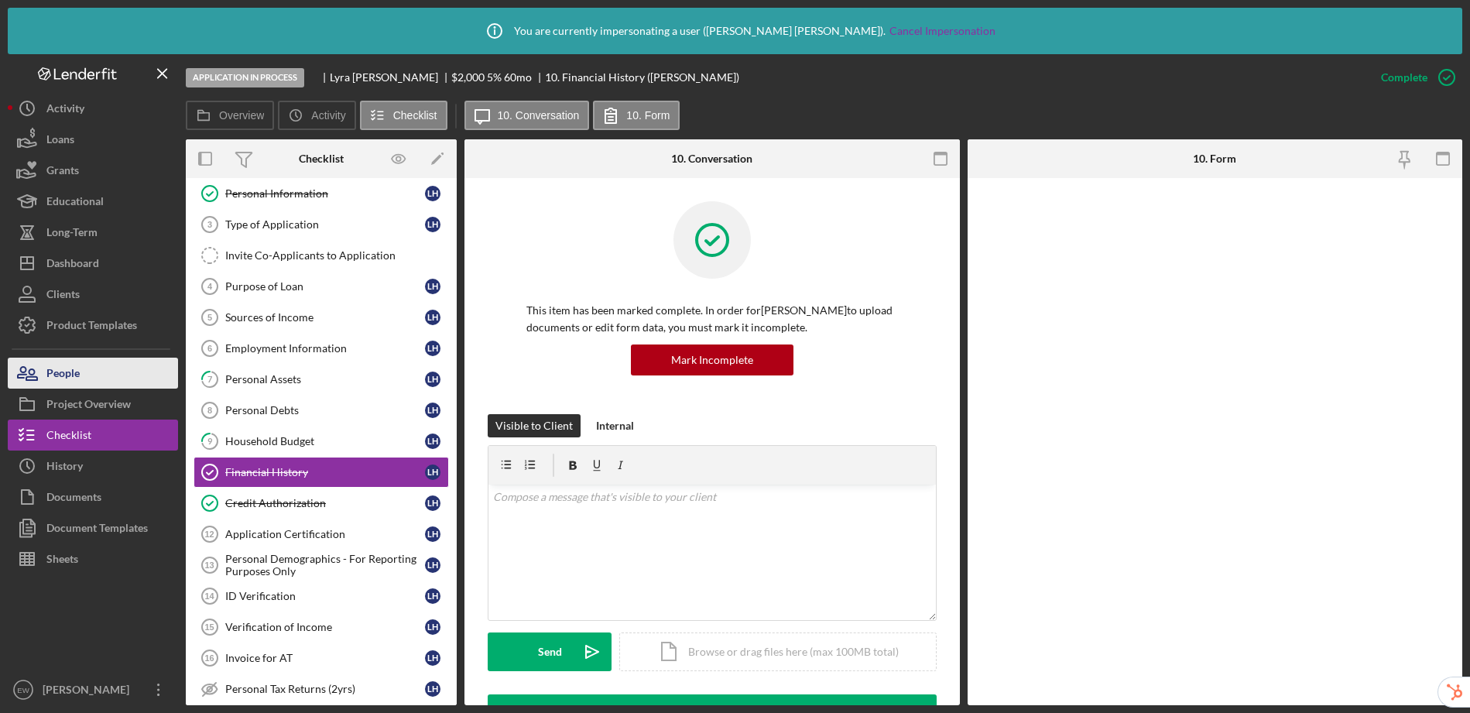
scroll to position [101, 0]
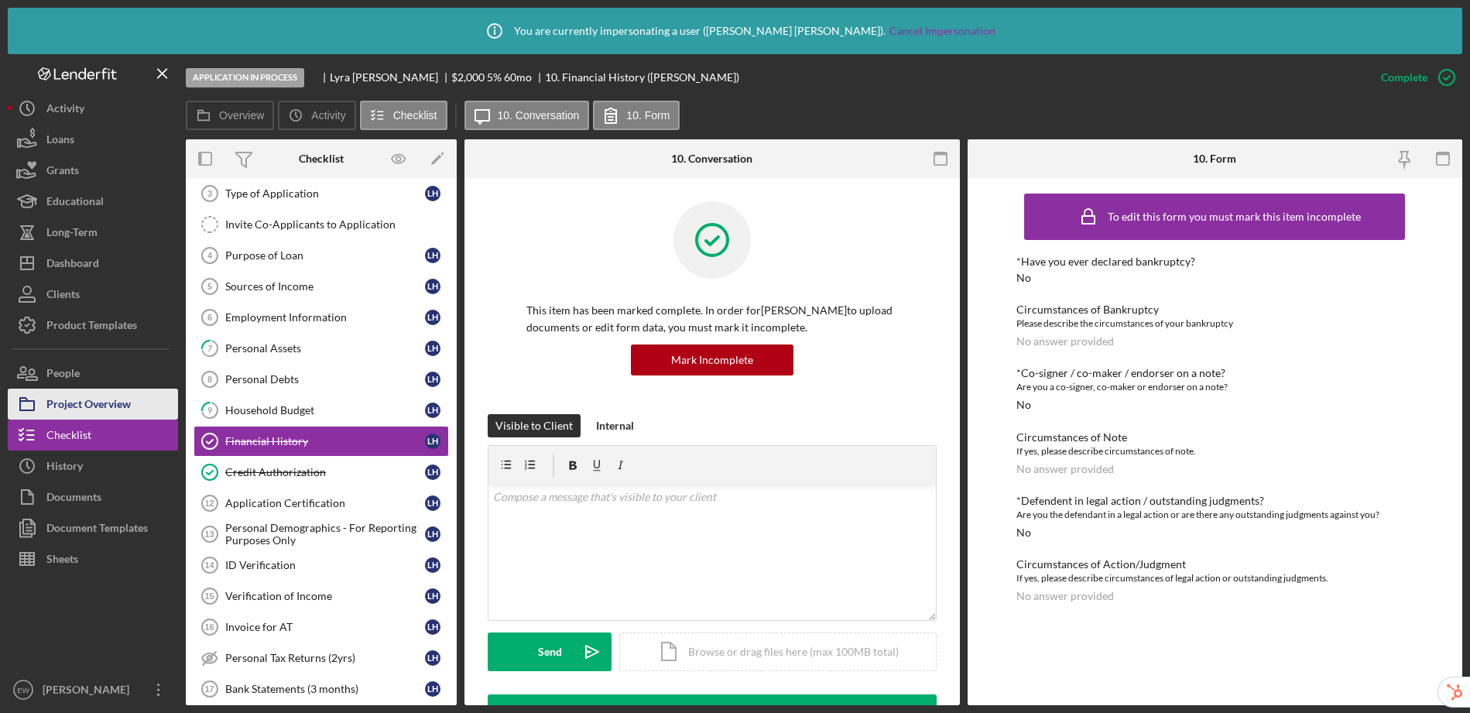
click at [93, 405] on div "Project Overview" at bounding box center [88, 405] width 84 height 35
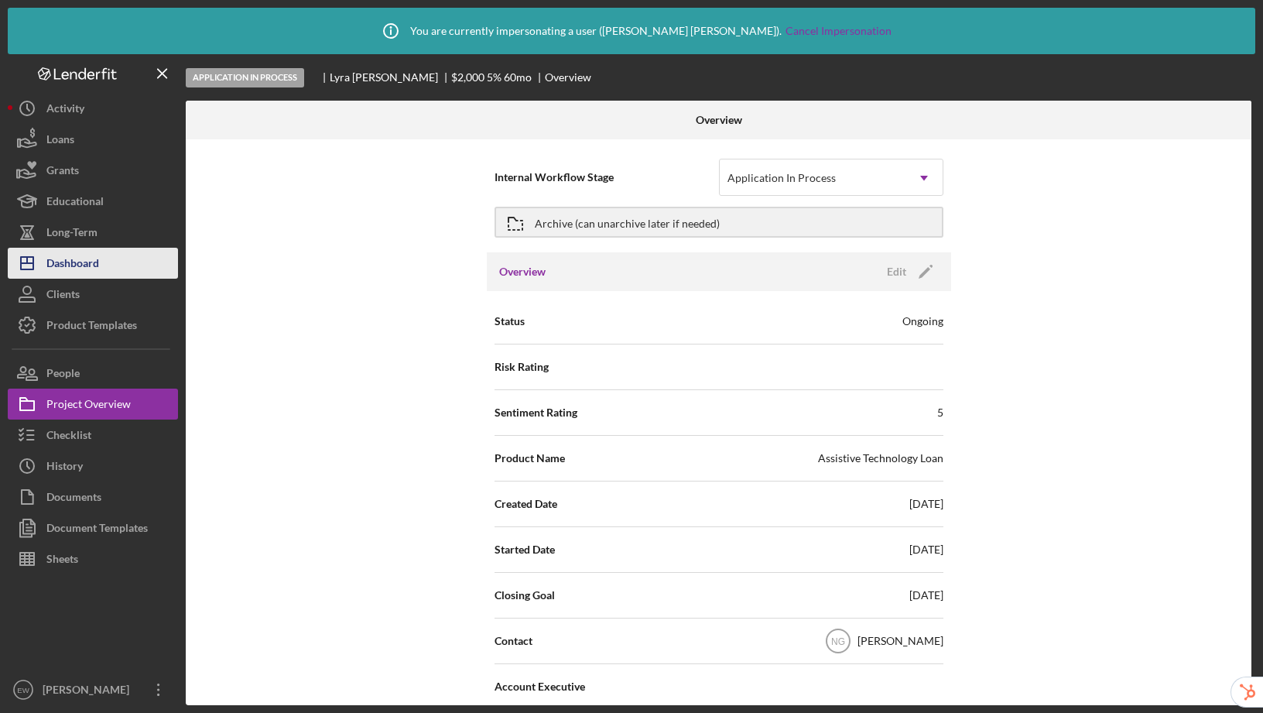
click at [87, 263] on div "Dashboard" at bounding box center [72, 265] width 53 height 35
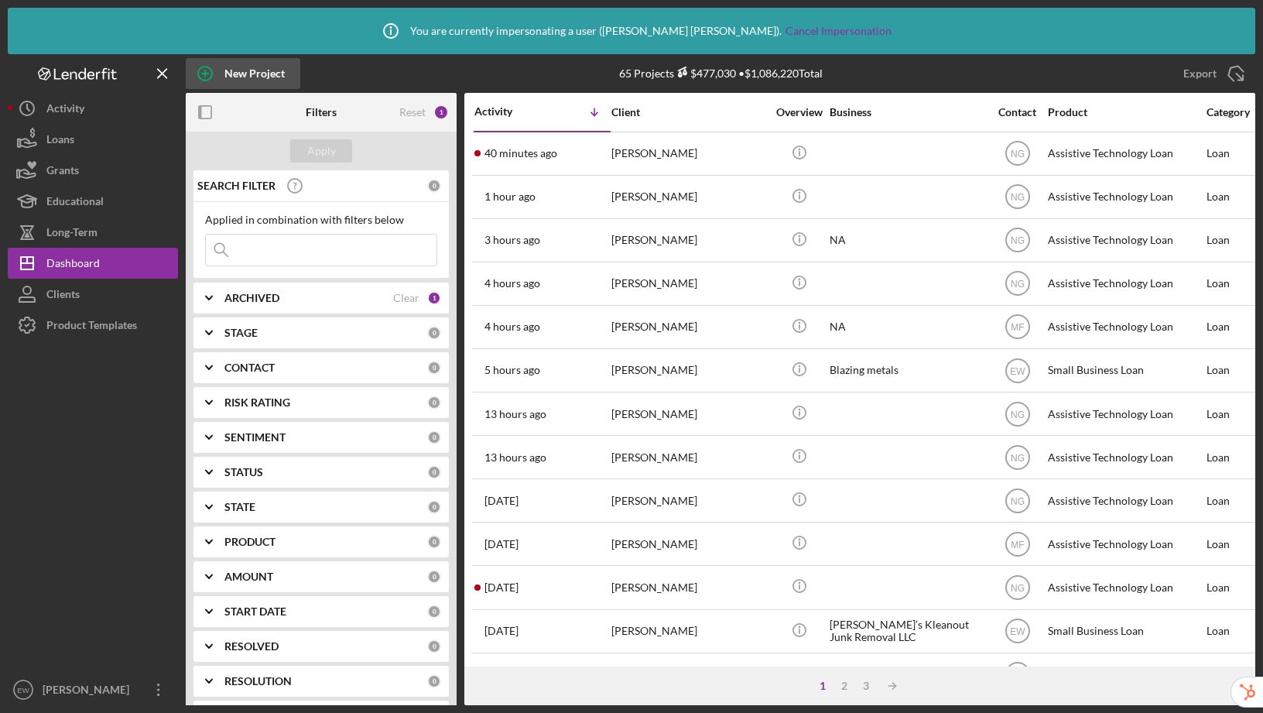
click at [260, 76] on div "New Project" at bounding box center [254, 73] width 60 height 31
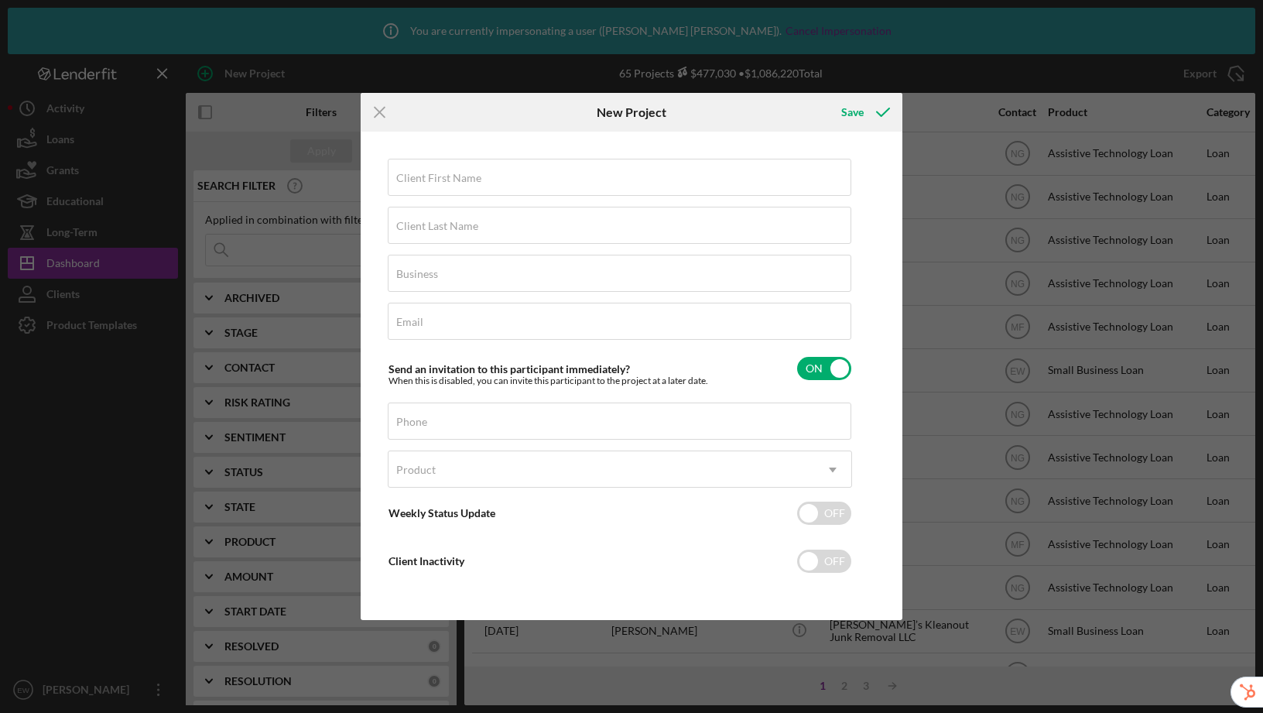
click at [373, 105] on icon "Icon/Menu Close" at bounding box center [380, 112] width 39 height 39
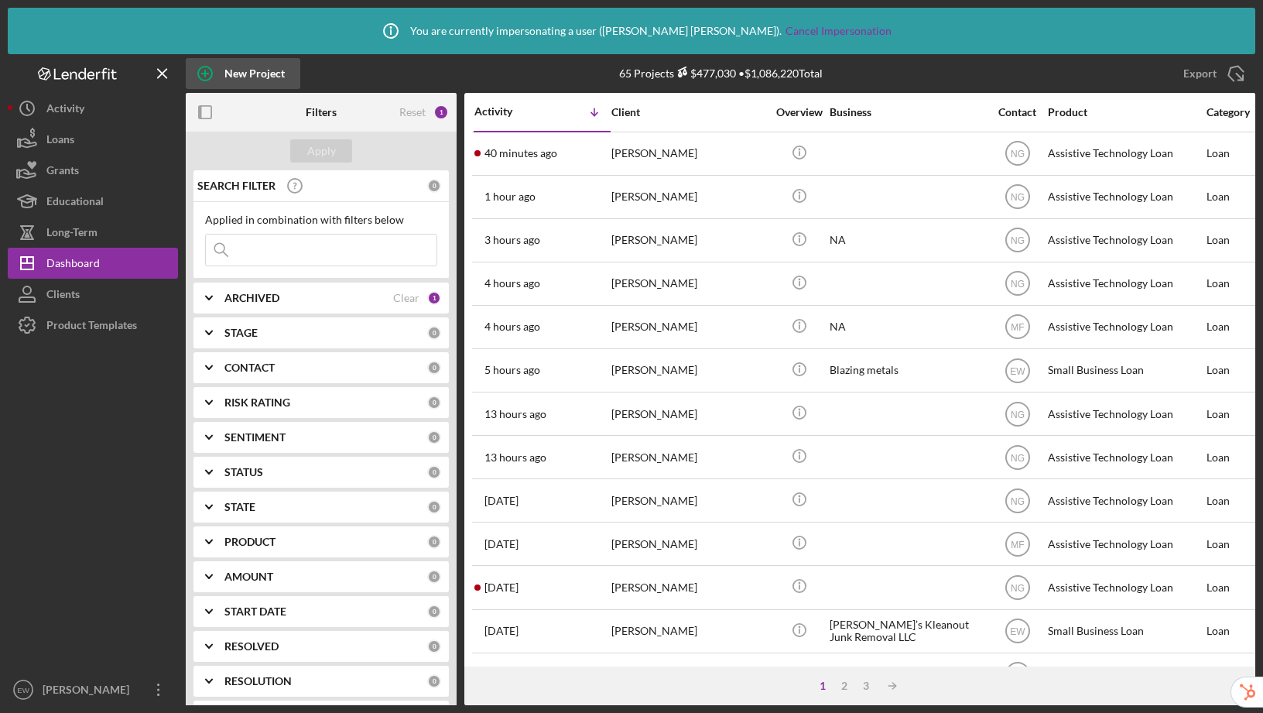
click at [255, 77] on div "New Project" at bounding box center [254, 73] width 60 height 31
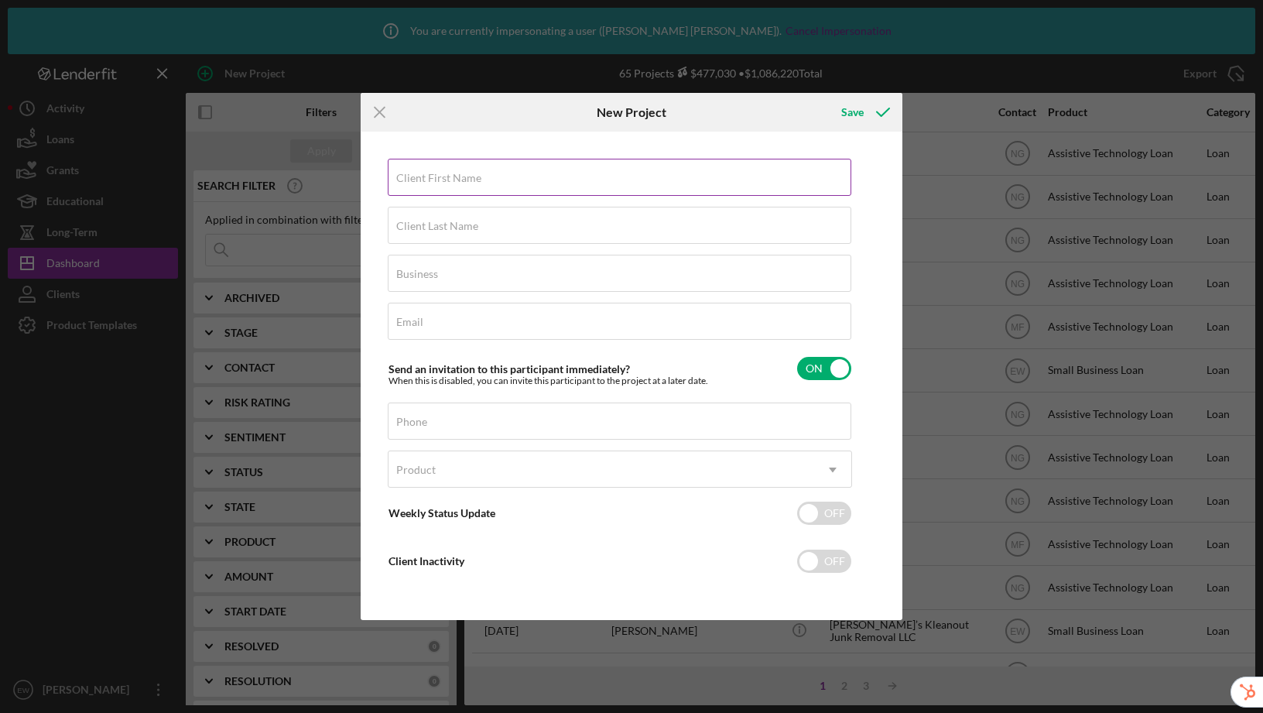
click at [430, 179] on label "Client First Name" at bounding box center [438, 178] width 85 height 12
click at [430, 179] on input "Client First Name" at bounding box center [620, 177] width 464 height 37
type input "Kelly"
click at [476, 220] on label "Client Last Name" at bounding box center [437, 226] width 82 height 12
click at [476, 220] on input "Client Last Name" at bounding box center [620, 225] width 464 height 37
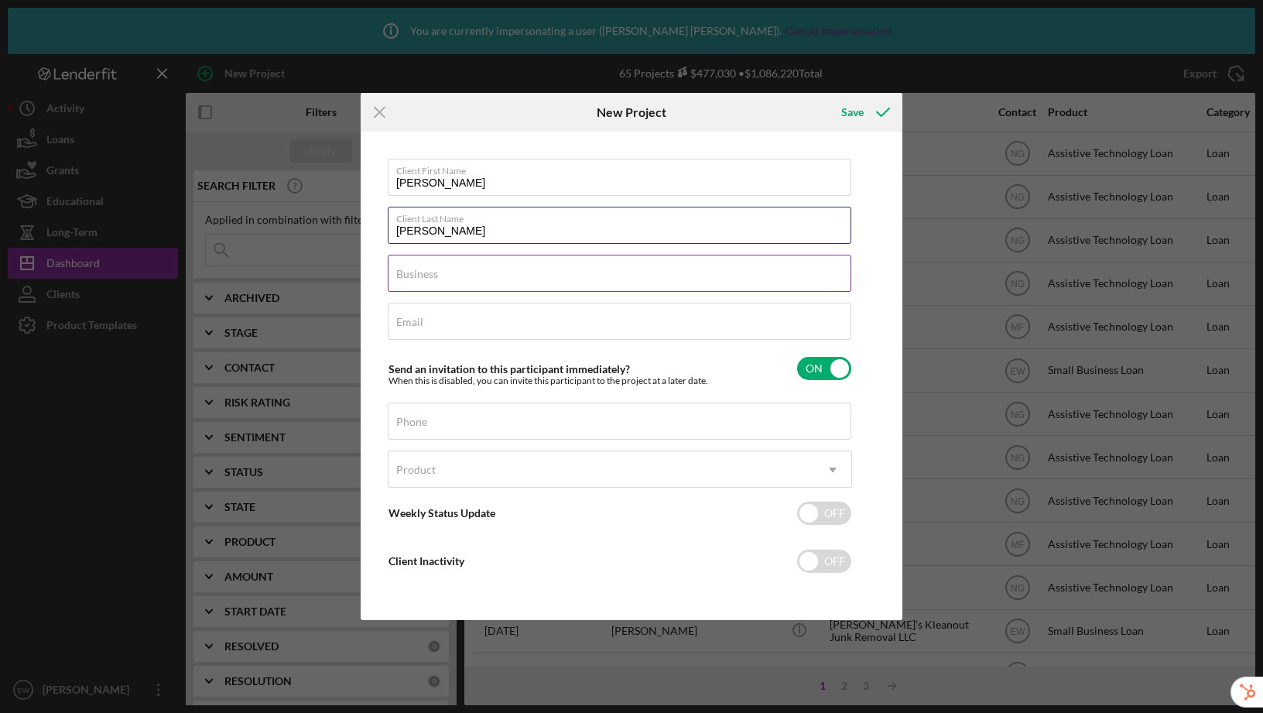
type input "Guzman"
click at [459, 282] on input "Business" at bounding box center [620, 273] width 464 height 37
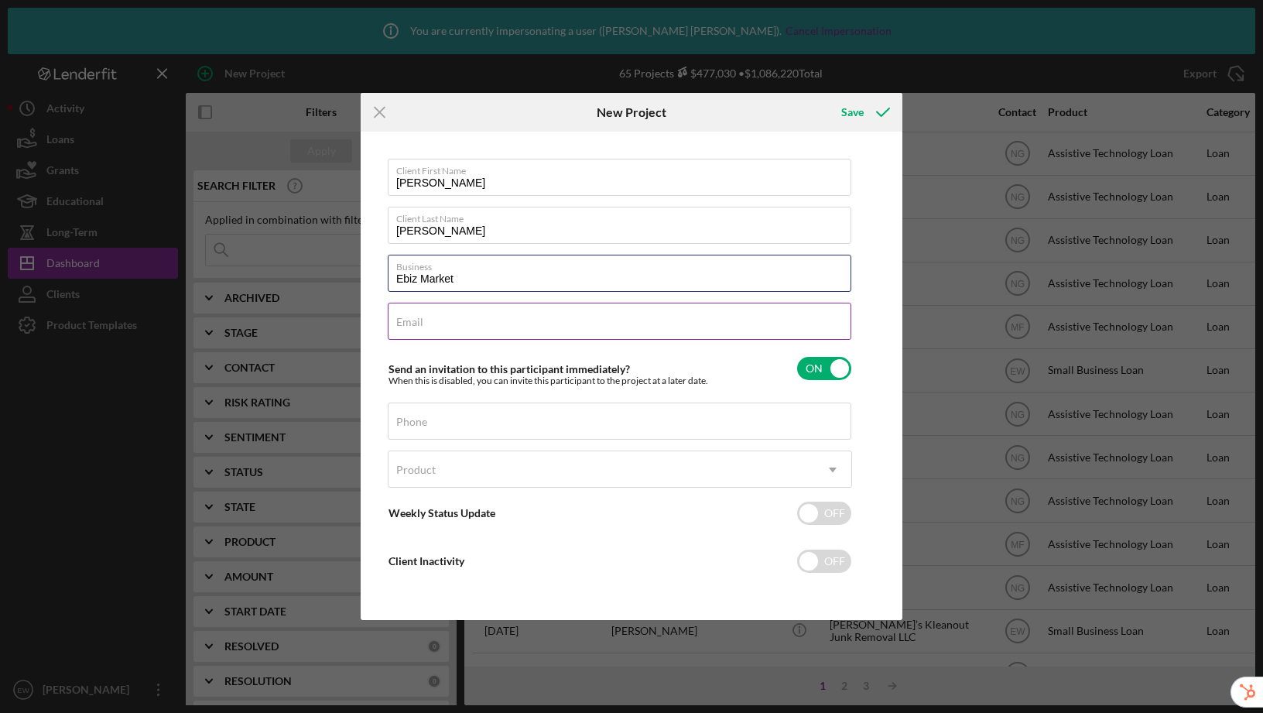
type input "Ebiz Market"
click at [591, 319] on div "Email Required" at bounding box center [620, 322] width 464 height 39
type input "greetings@ebizmarket.net"
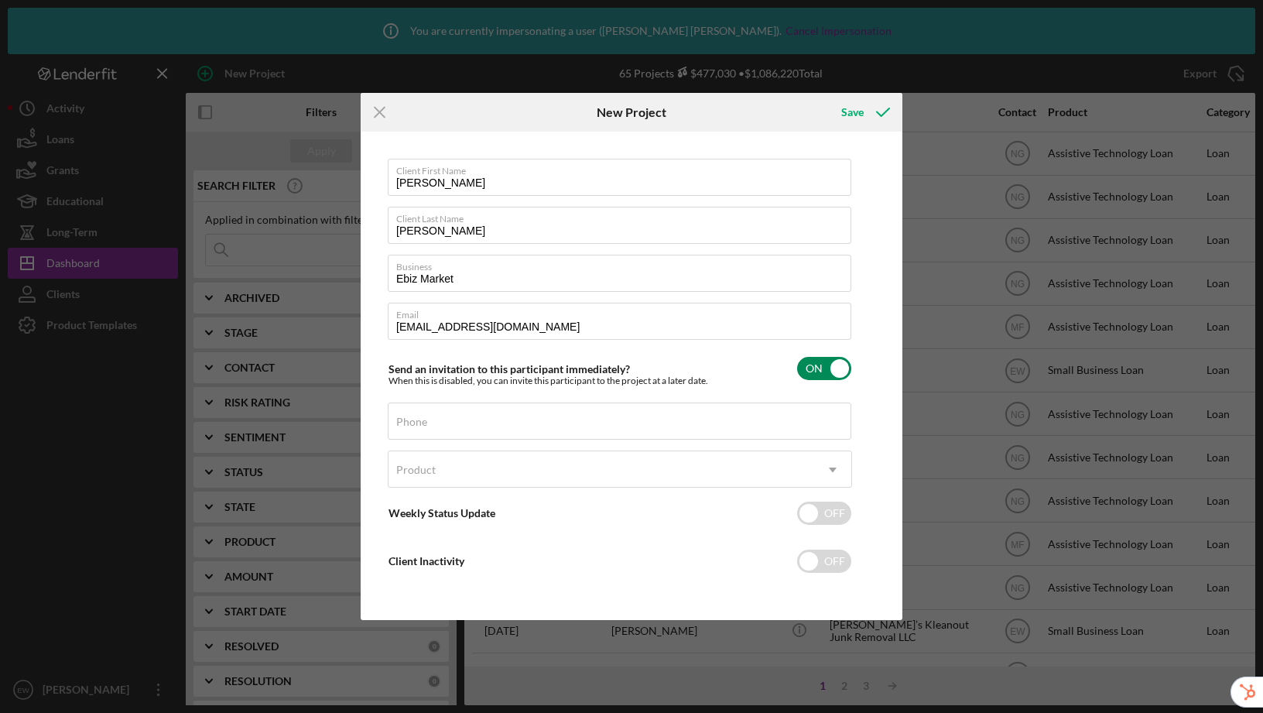
click at [838, 370] on input "checkbox" at bounding box center [824, 368] width 54 height 23
checkbox input "false"
click at [506, 277] on input "Ebiz Market" at bounding box center [620, 273] width 464 height 37
type input "Ebiz Market LLC"
click at [436, 428] on input "Phone" at bounding box center [620, 420] width 464 height 37
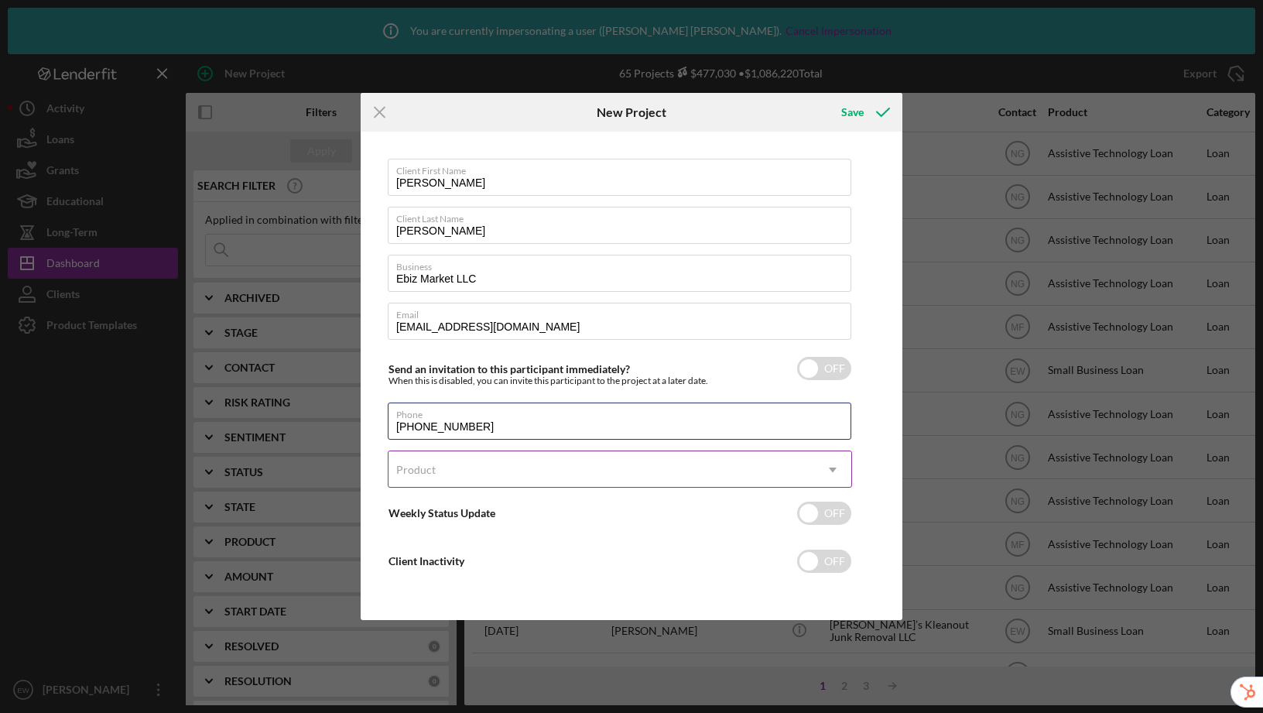
type input "(208) 518-8816"
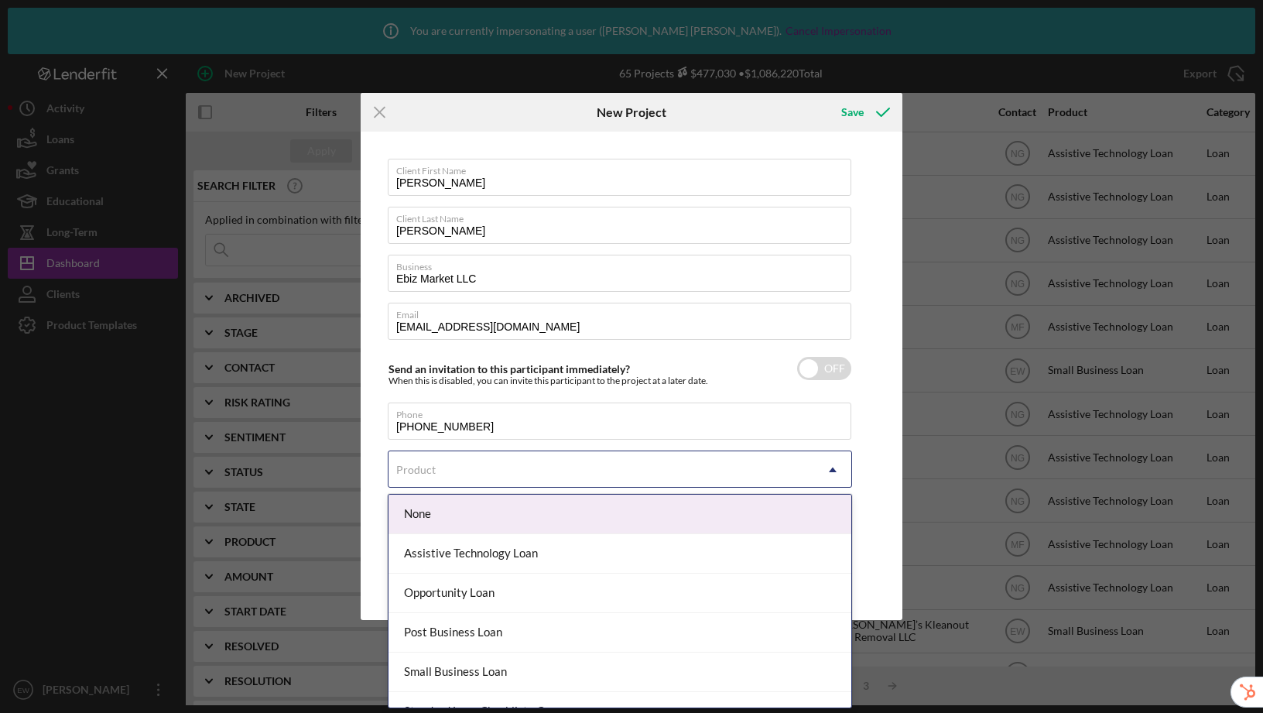
click at [457, 475] on div "Product" at bounding box center [601, 470] width 426 height 36
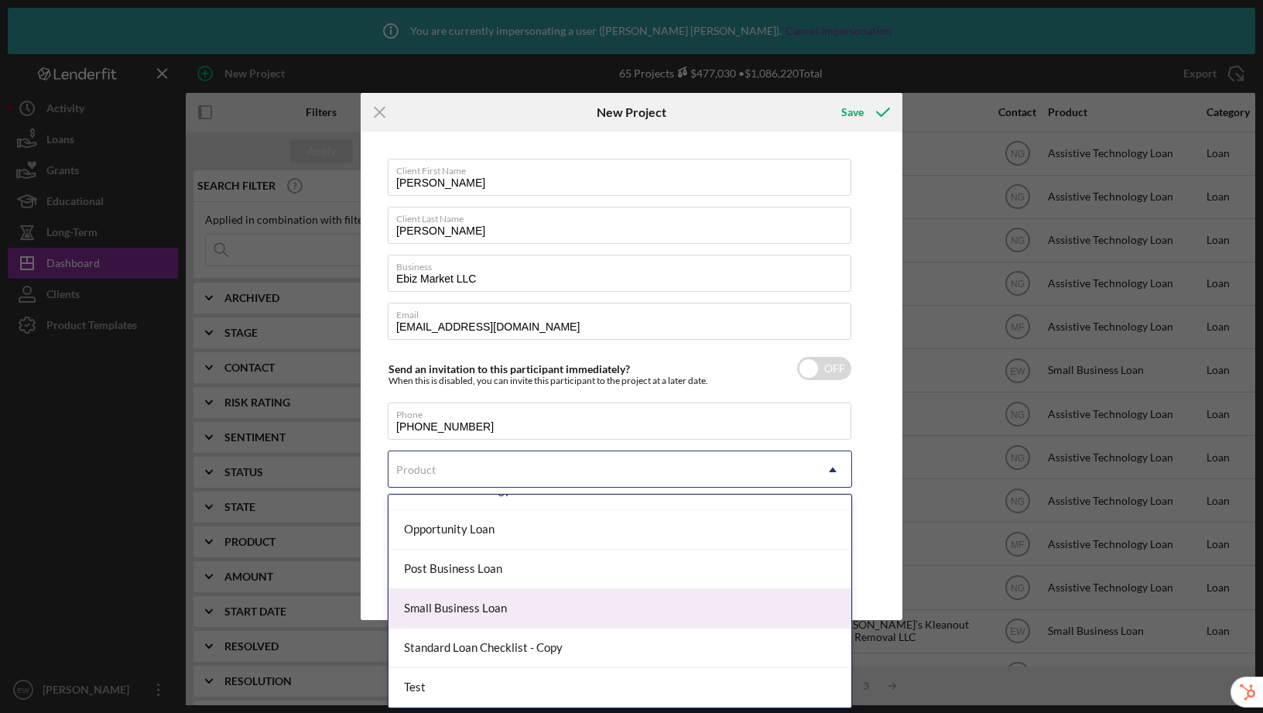
click at [476, 605] on div "Small Business Loan" at bounding box center [619, 608] width 463 height 39
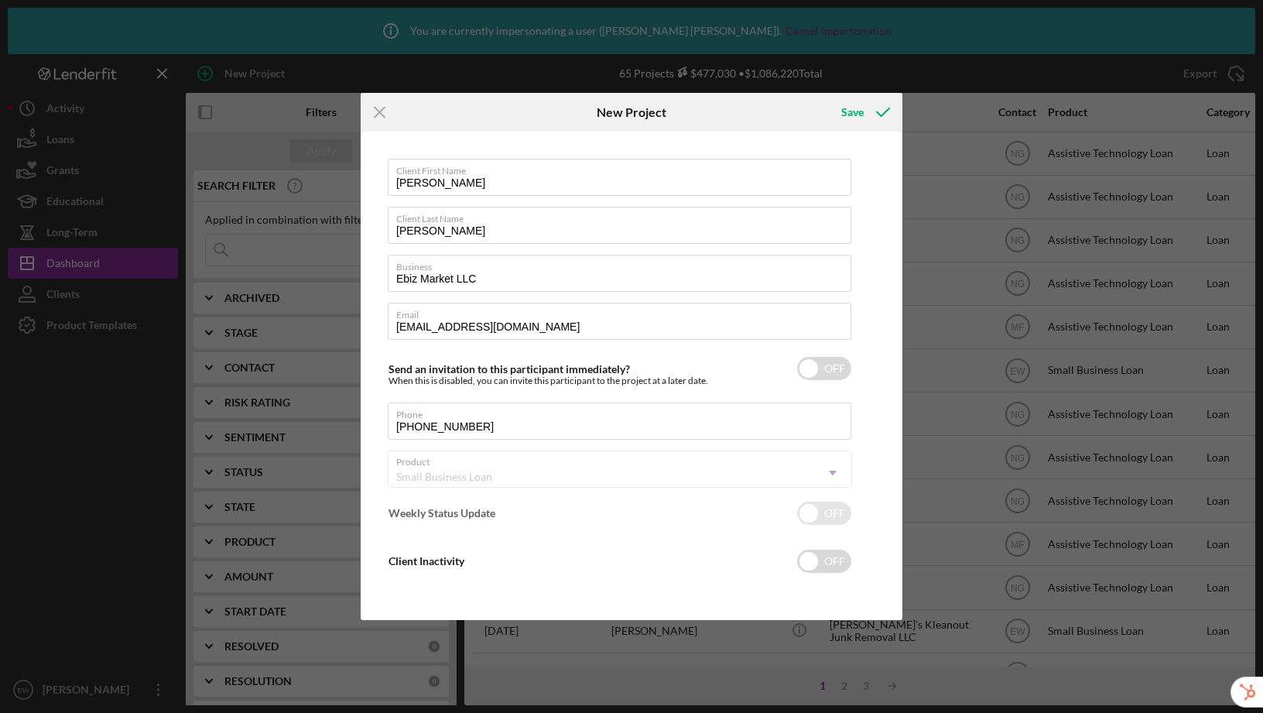
checkbox input "true"
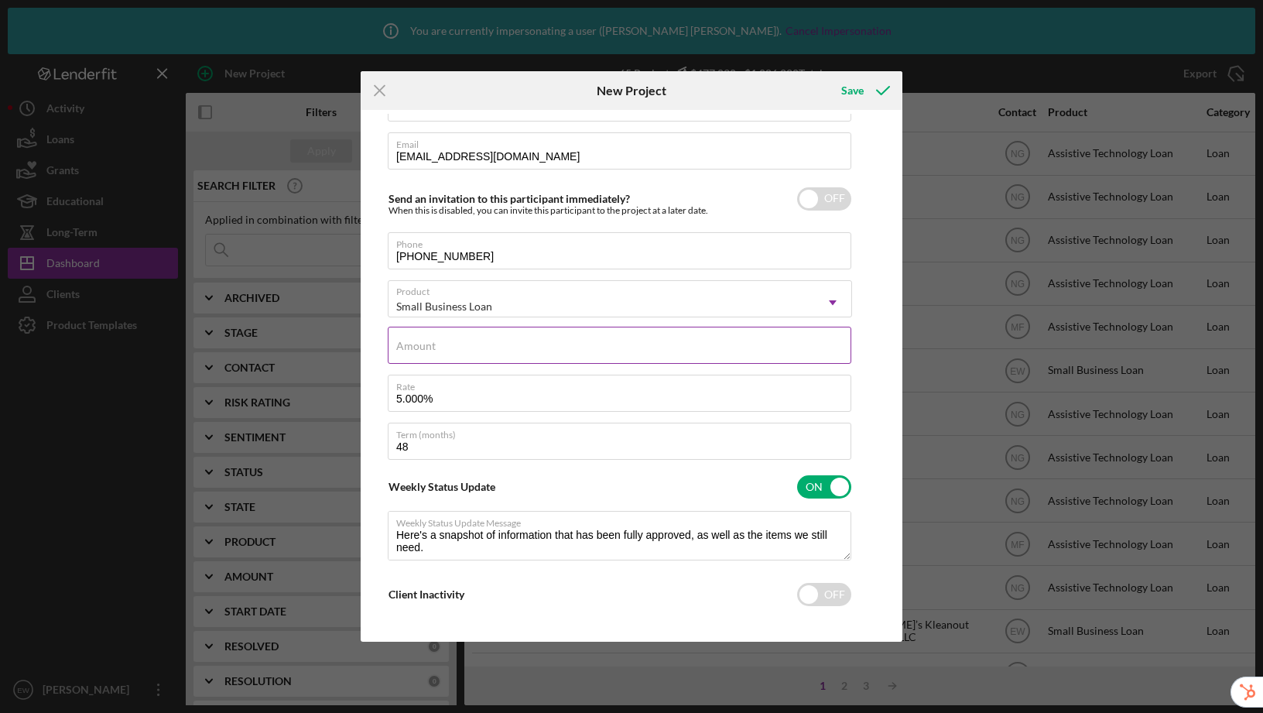
scroll to position [152, 0]
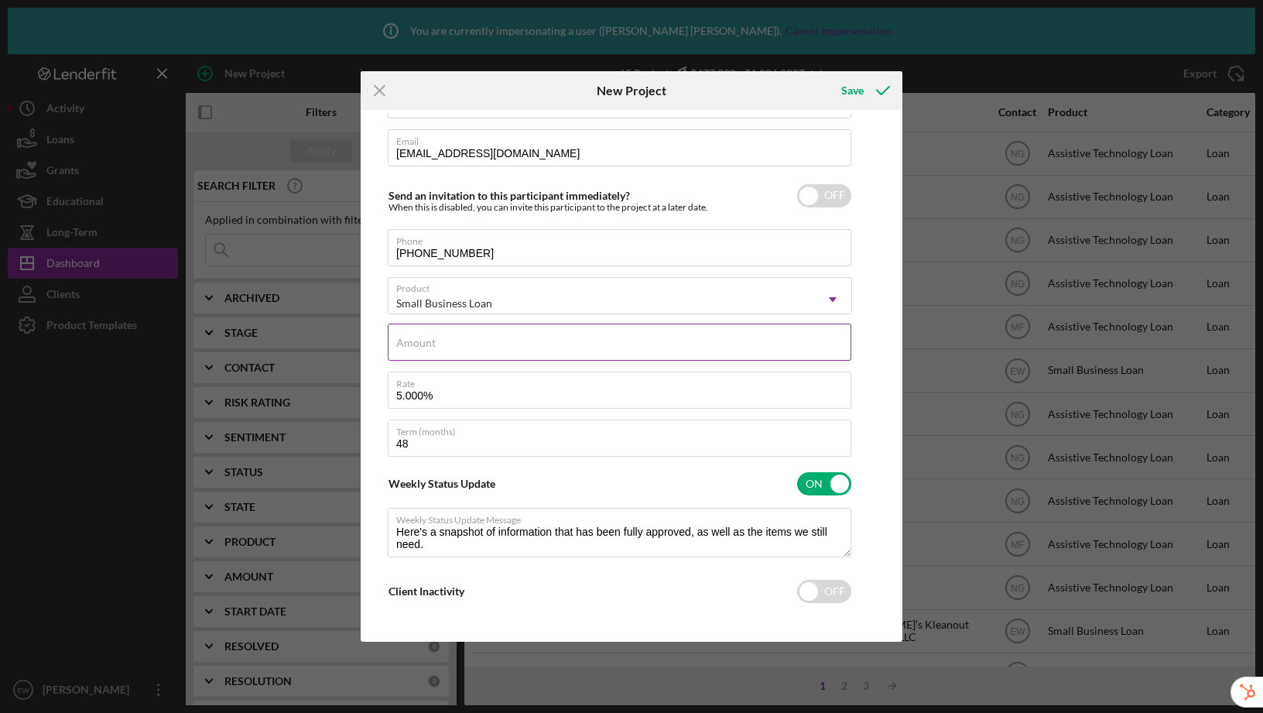
click at [460, 349] on input "Amount" at bounding box center [620, 341] width 464 height 37
type input "$25,000"
click at [892, 467] on div "Client First Name Kelly Client Last Name Guzman Business Ebiz Market LLC Email …" at bounding box center [631, 376] width 534 height 524
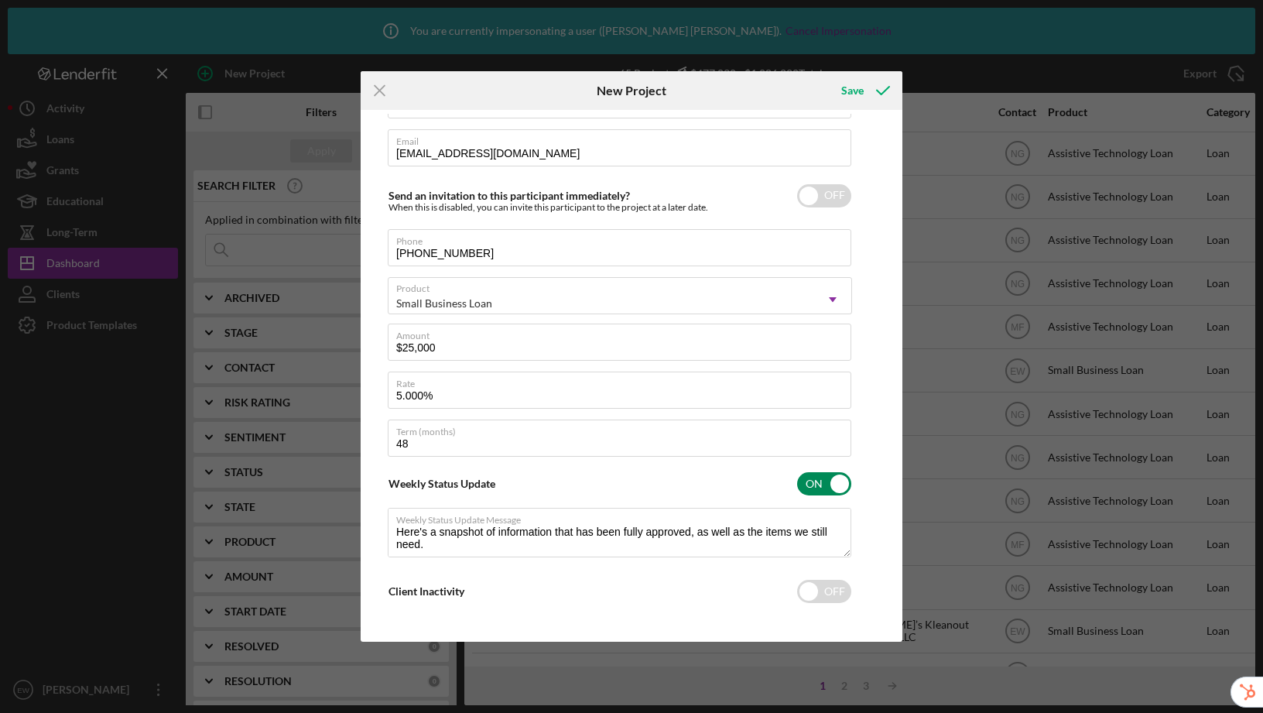
click at [826, 477] on input "checkbox" at bounding box center [824, 483] width 54 height 23
checkbox input "false"
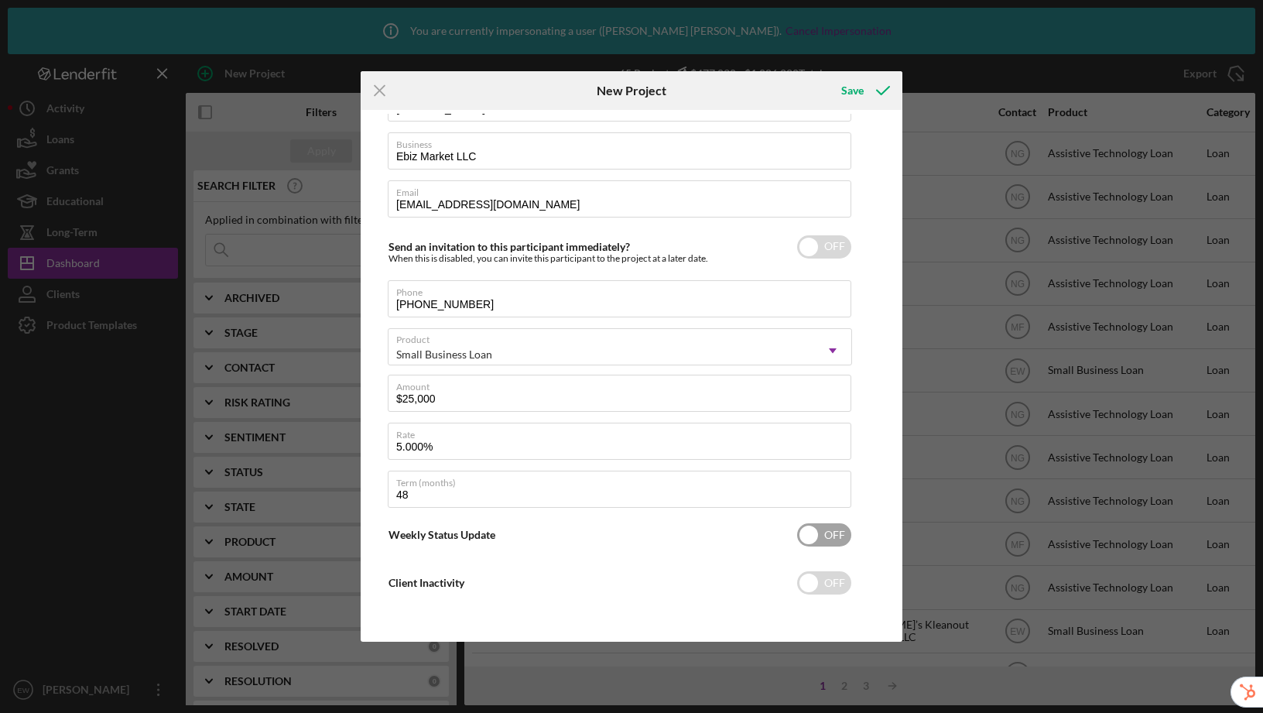
scroll to position [0, 0]
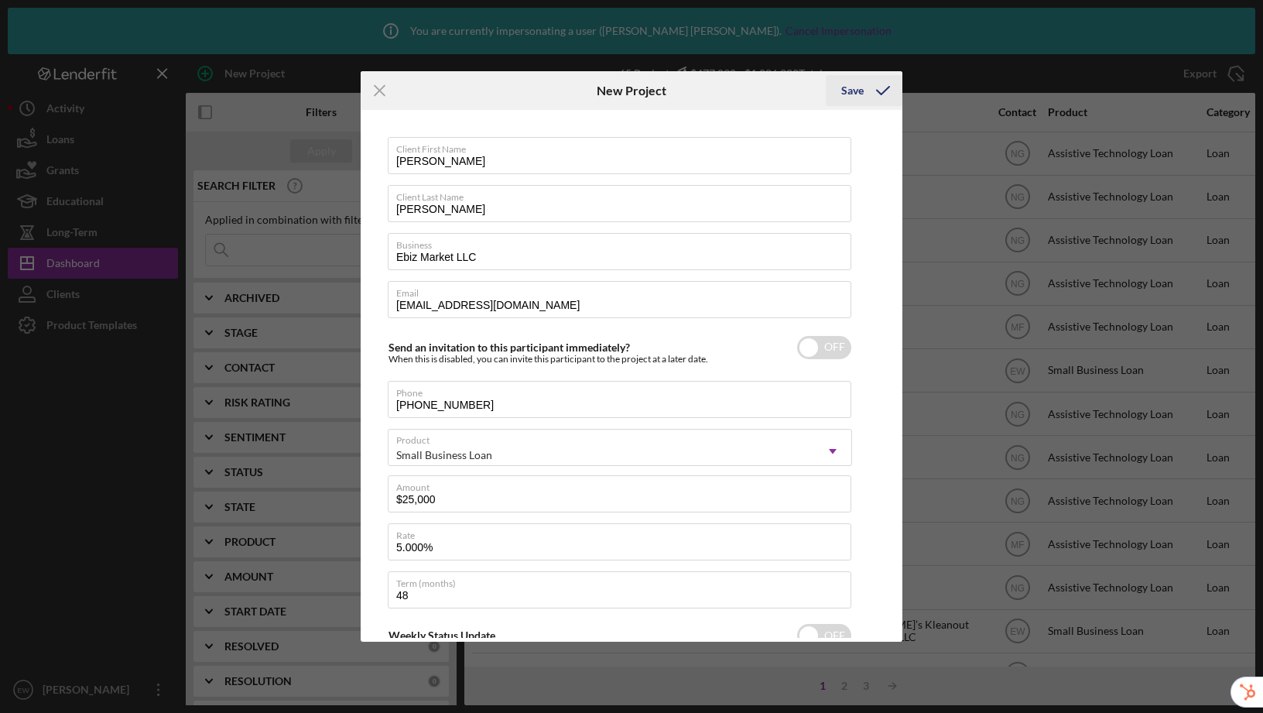
click at [855, 91] on div "Save" at bounding box center [852, 90] width 22 height 31
checkbox input "true"
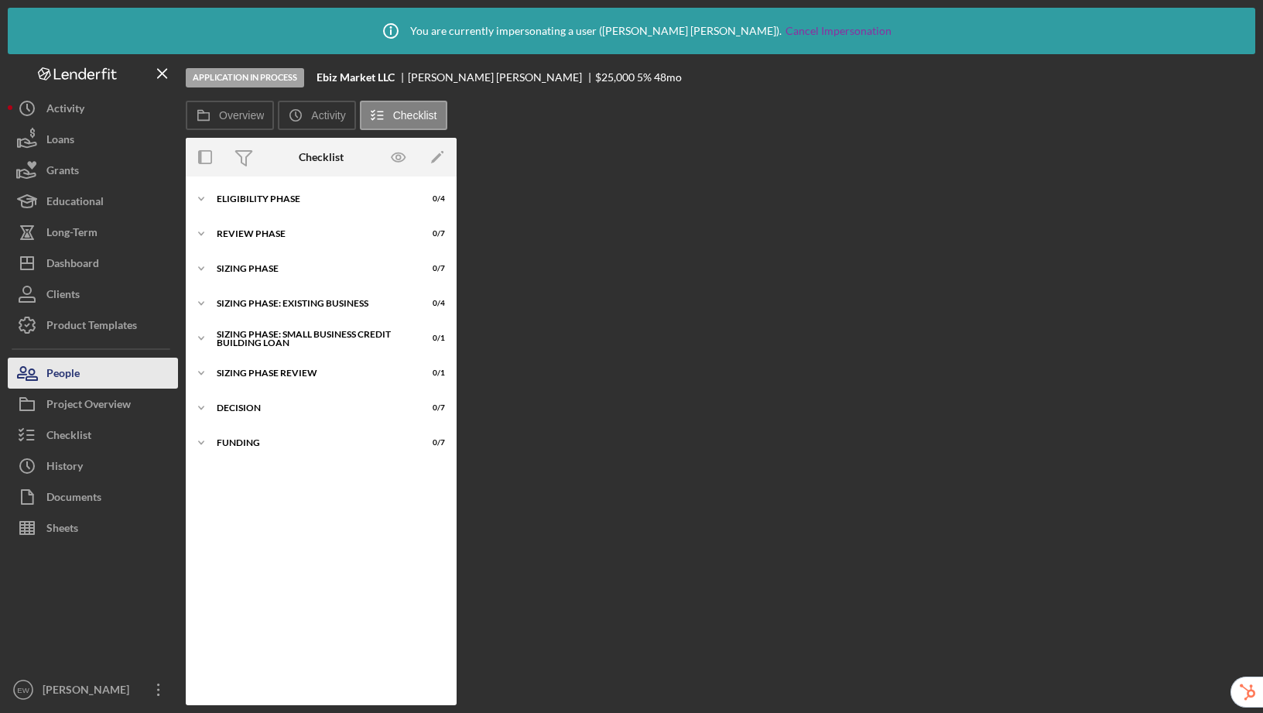
click at [104, 378] on button "People" at bounding box center [93, 373] width 170 height 31
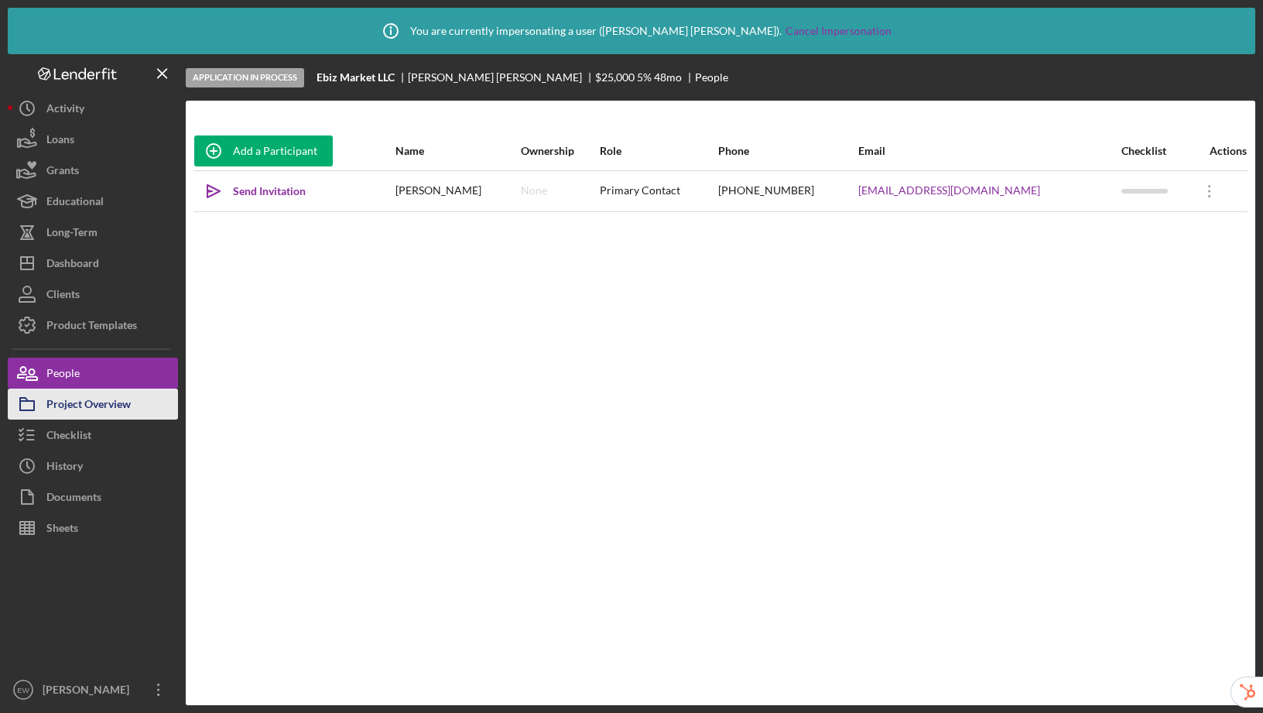
click at [82, 406] on div "Project Overview" at bounding box center [88, 405] width 84 height 35
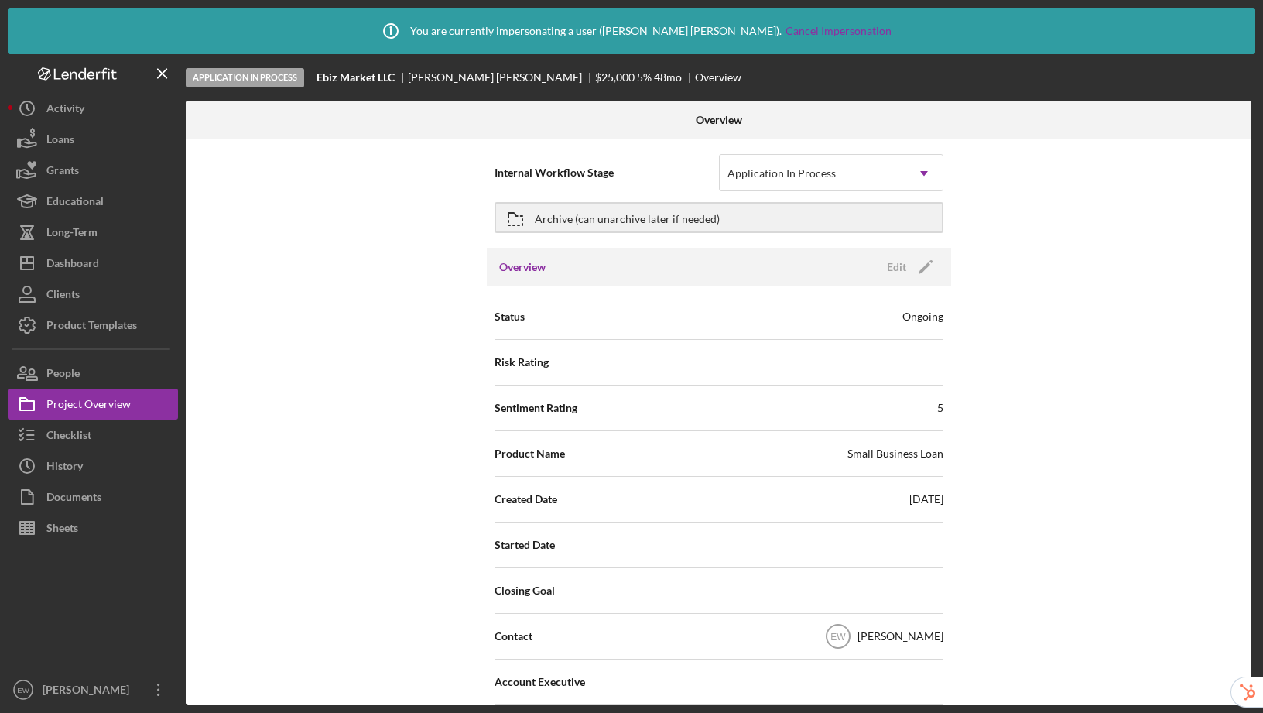
scroll to position [24, 0]
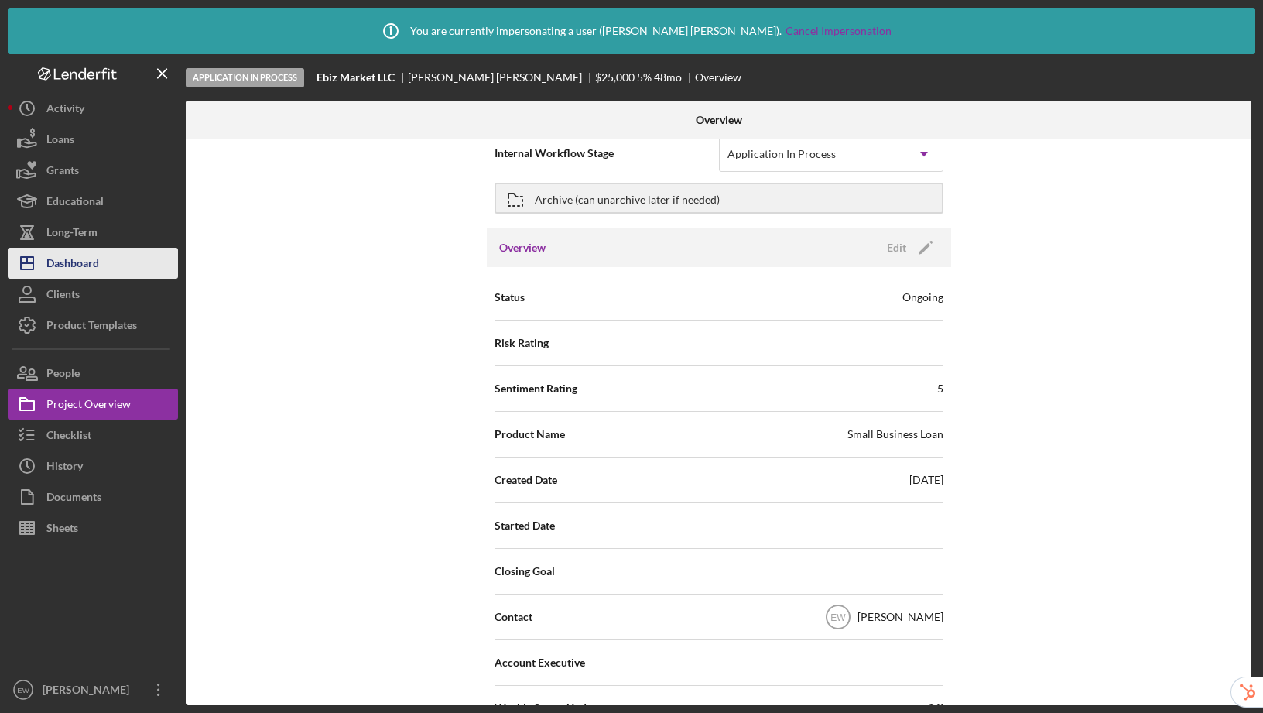
click at [112, 269] on button "Icon/Dashboard Dashboard" at bounding box center [93, 263] width 170 height 31
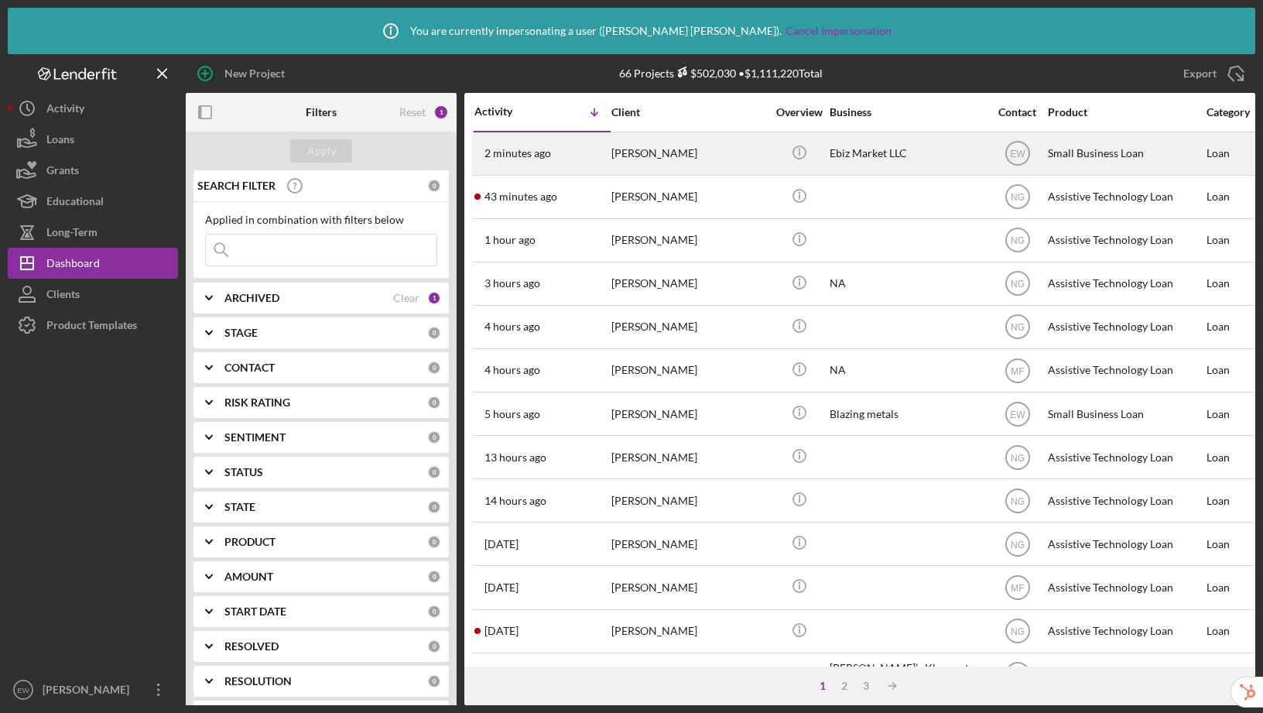
click at [695, 149] on div "[PERSON_NAME]" at bounding box center [688, 153] width 155 height 41
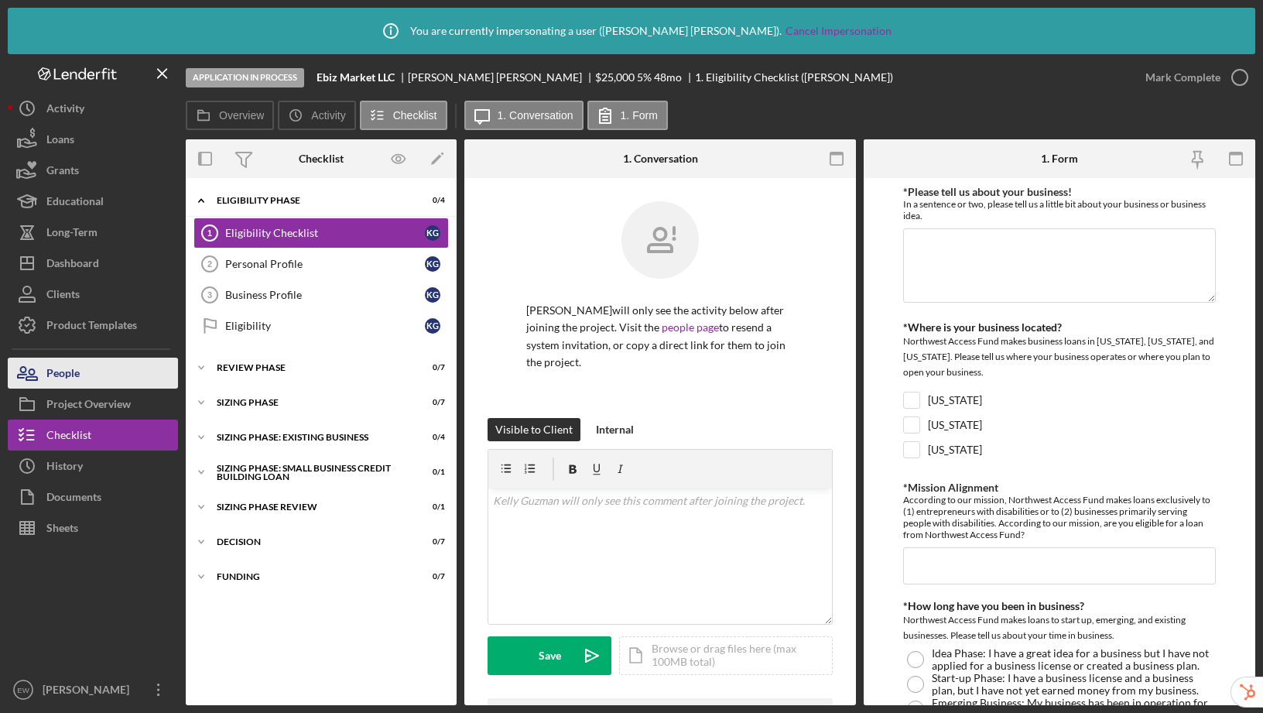
click at [101, 374] on button "People" at bounding box center [93, 373] width 170 height 31
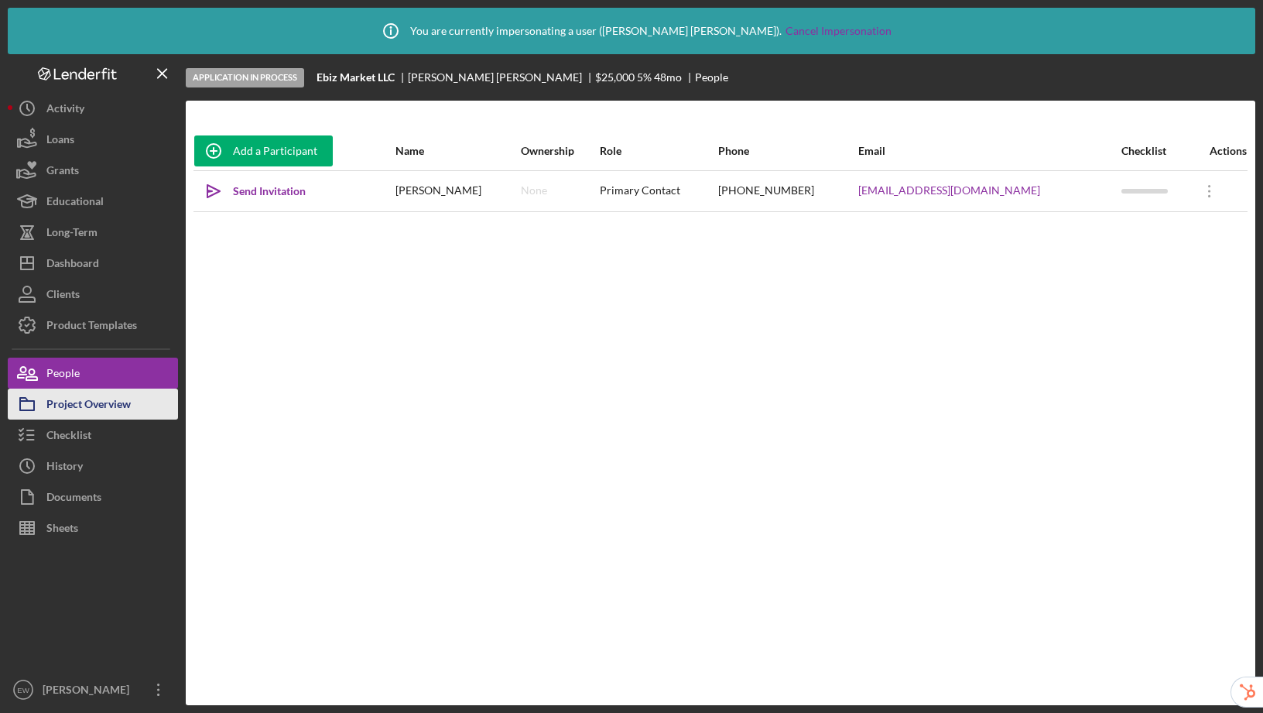
click at [88, 396] on div "Project Overview" at bounding box center [88, 405] width 84 height 35
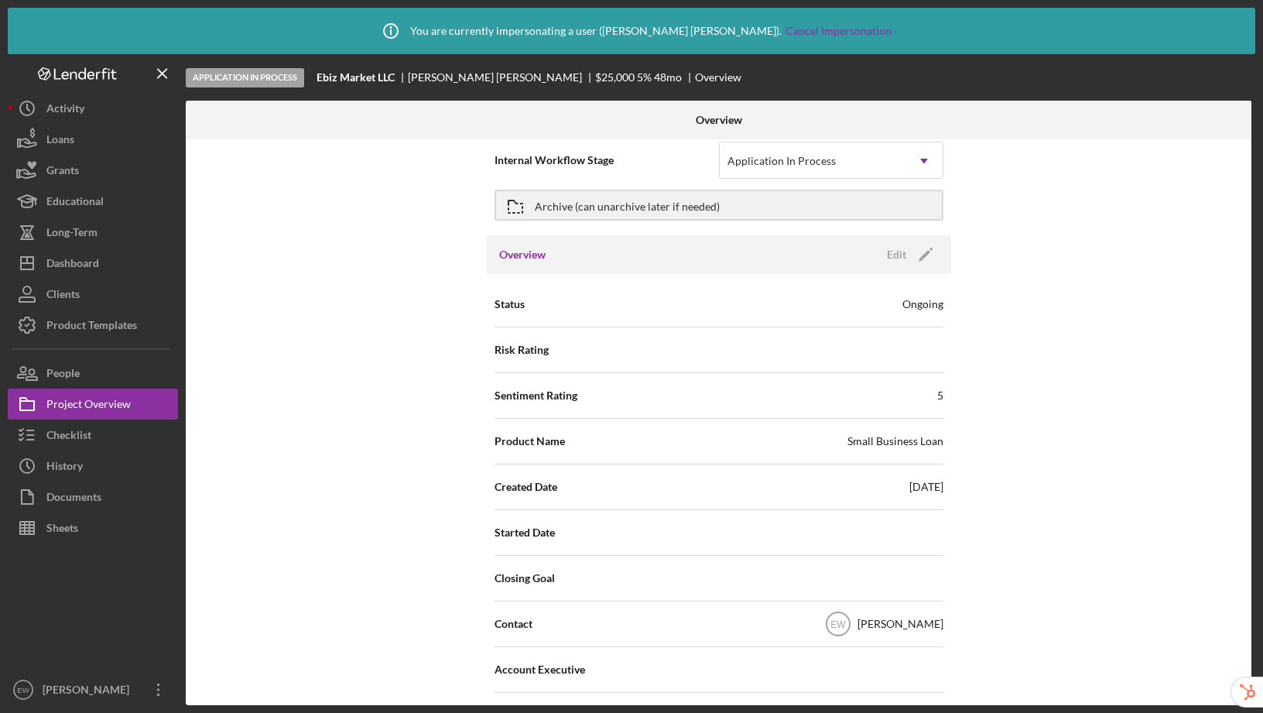
scroll to position [6, 0]
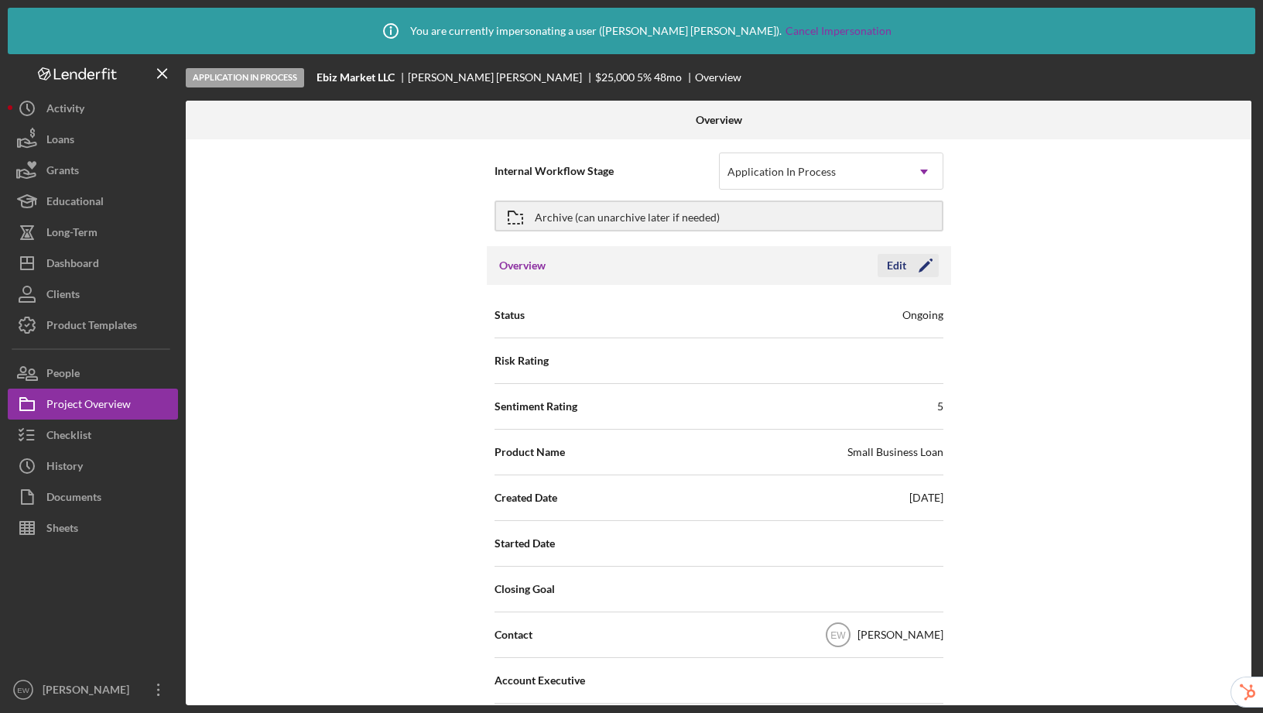
click at [896, 266] on div "Edit" at bounding box center [896, 265] width 19 height 23
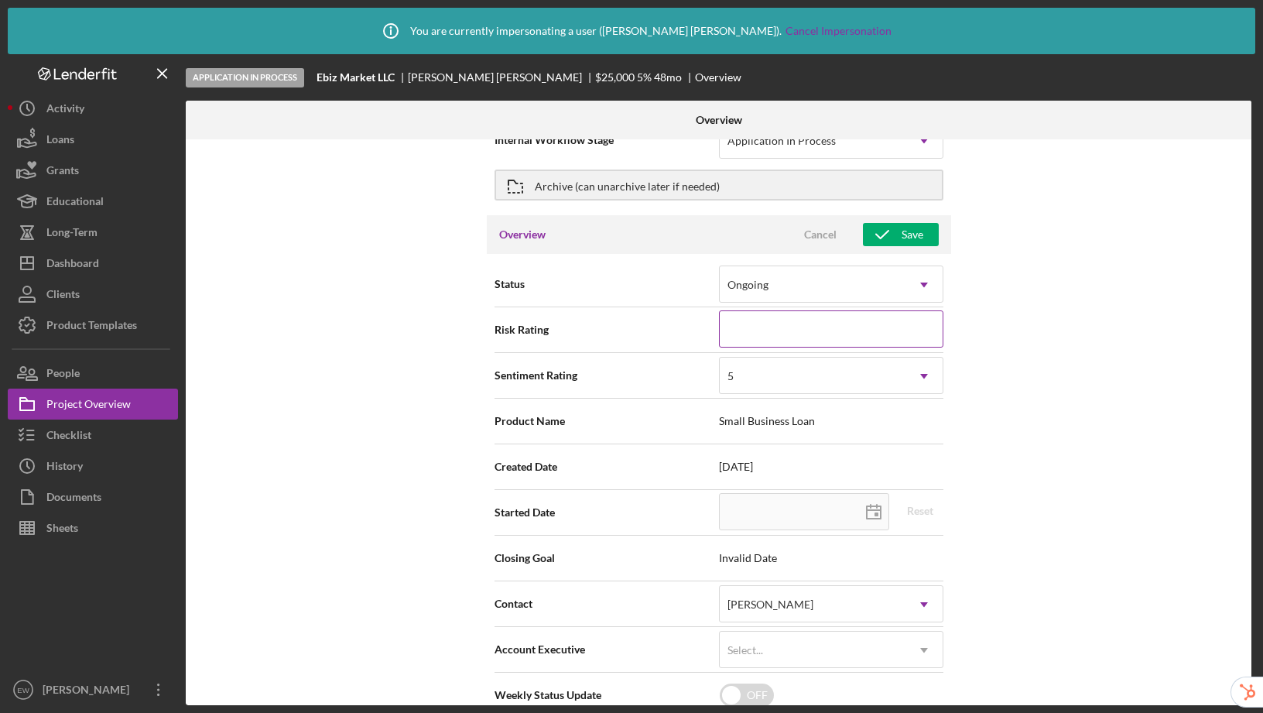
scroll to position [0, 0]
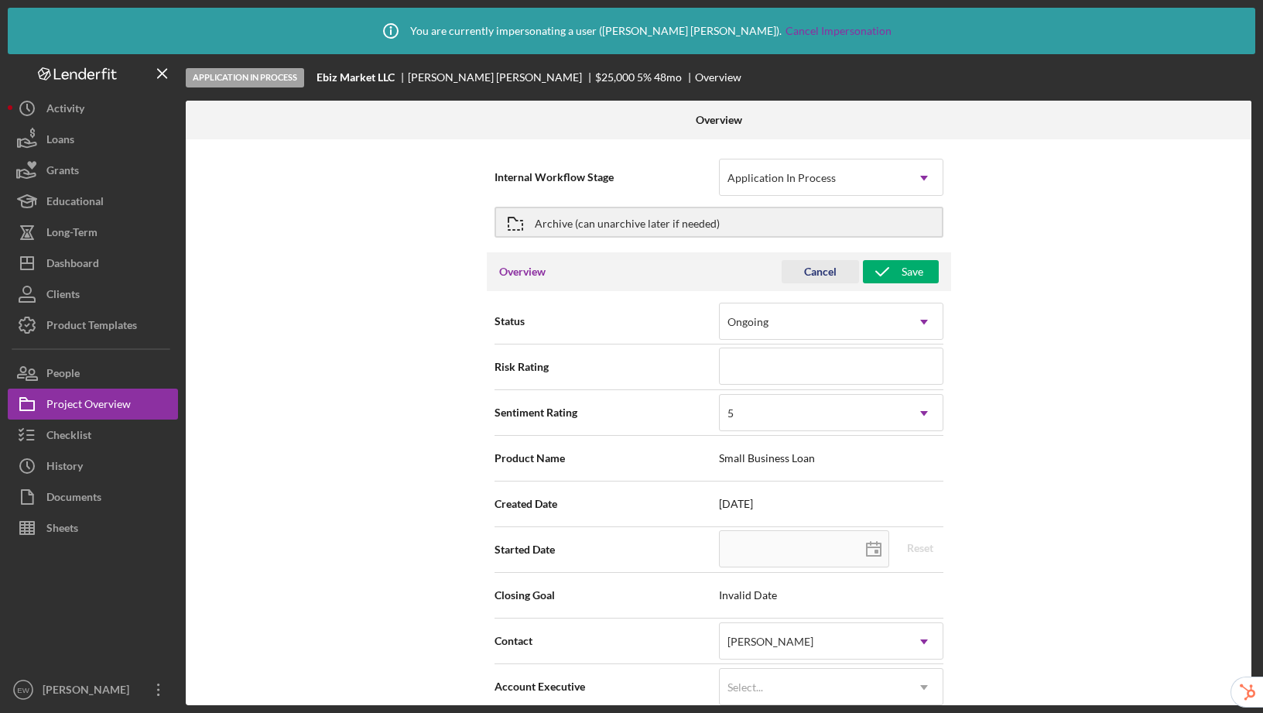
click at [822, 275] on div "Cancel" at bounding box center [820, 271] width 33 height 23
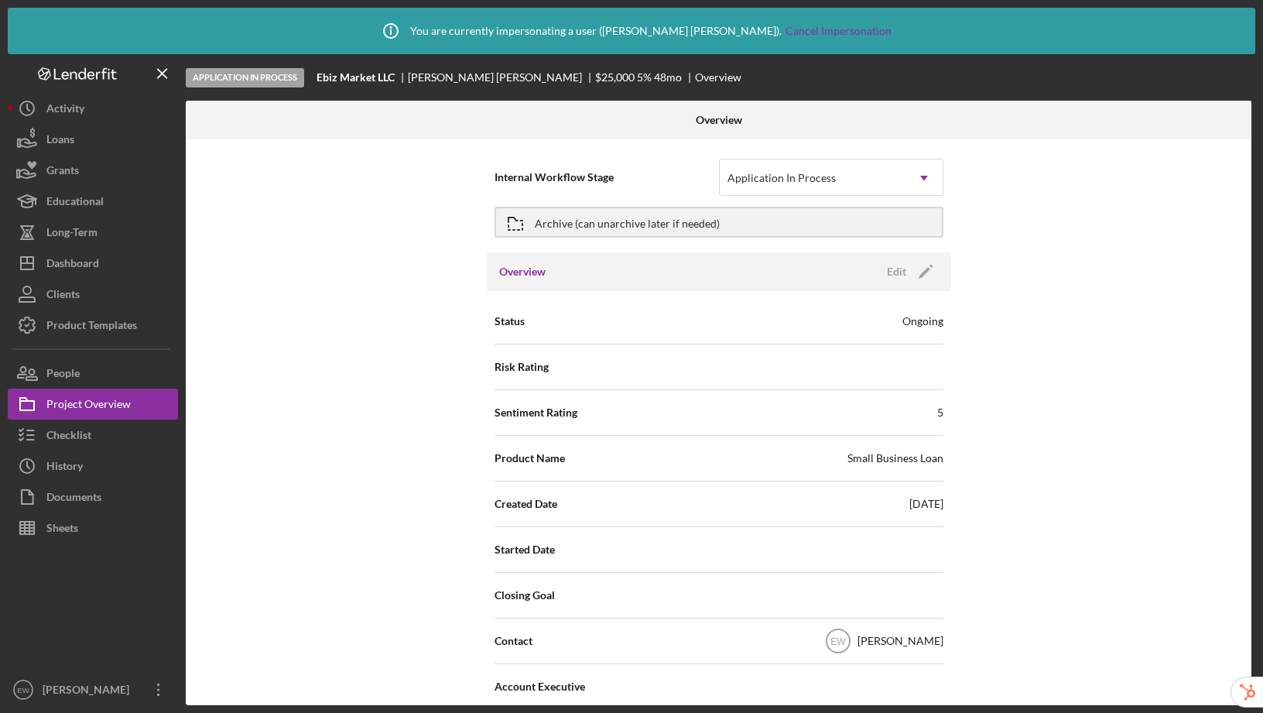
scroll to position [29, 0]
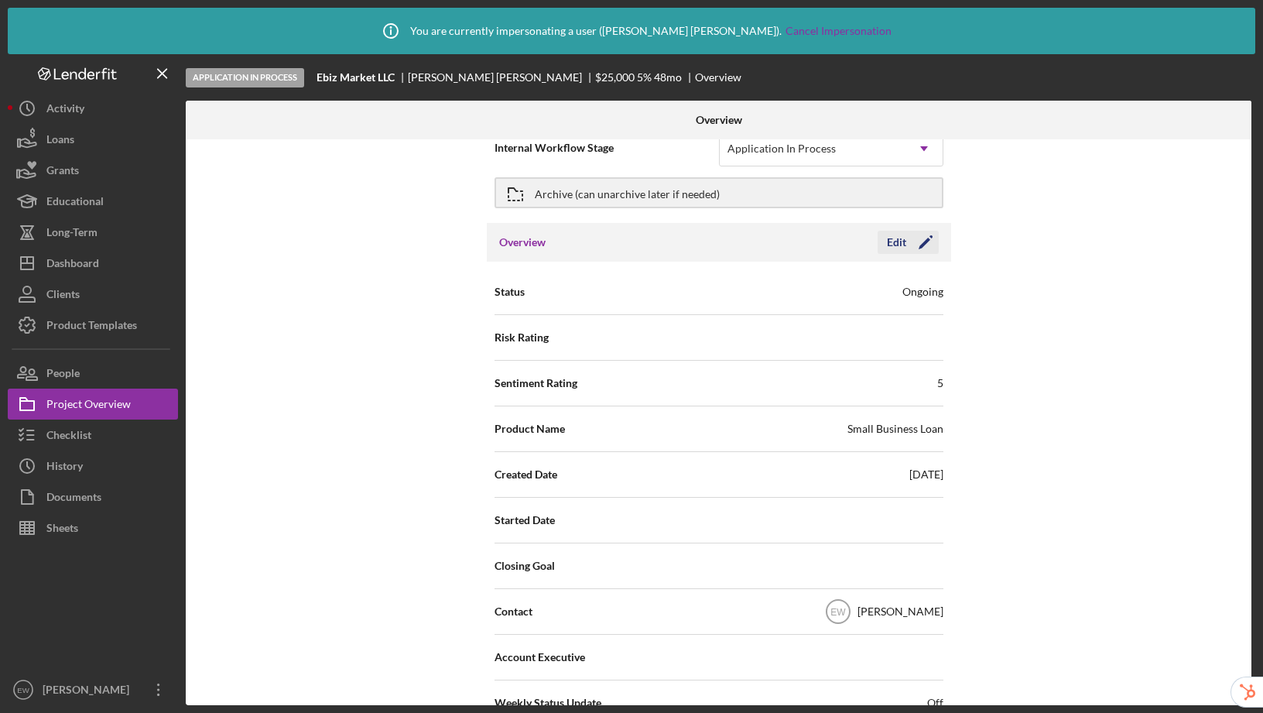
click at [899, 240] on div "Edit" at bounding box center [896, 242] width 19 height 23
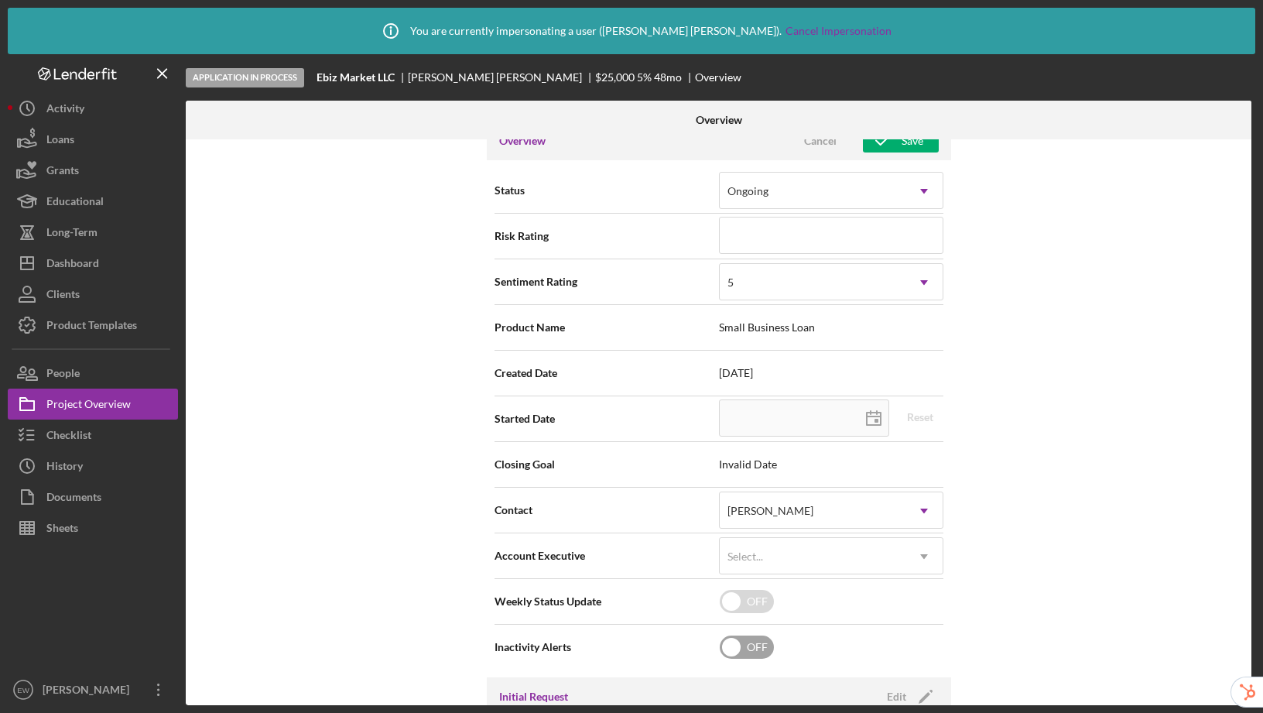
scroll to position [303, 0]
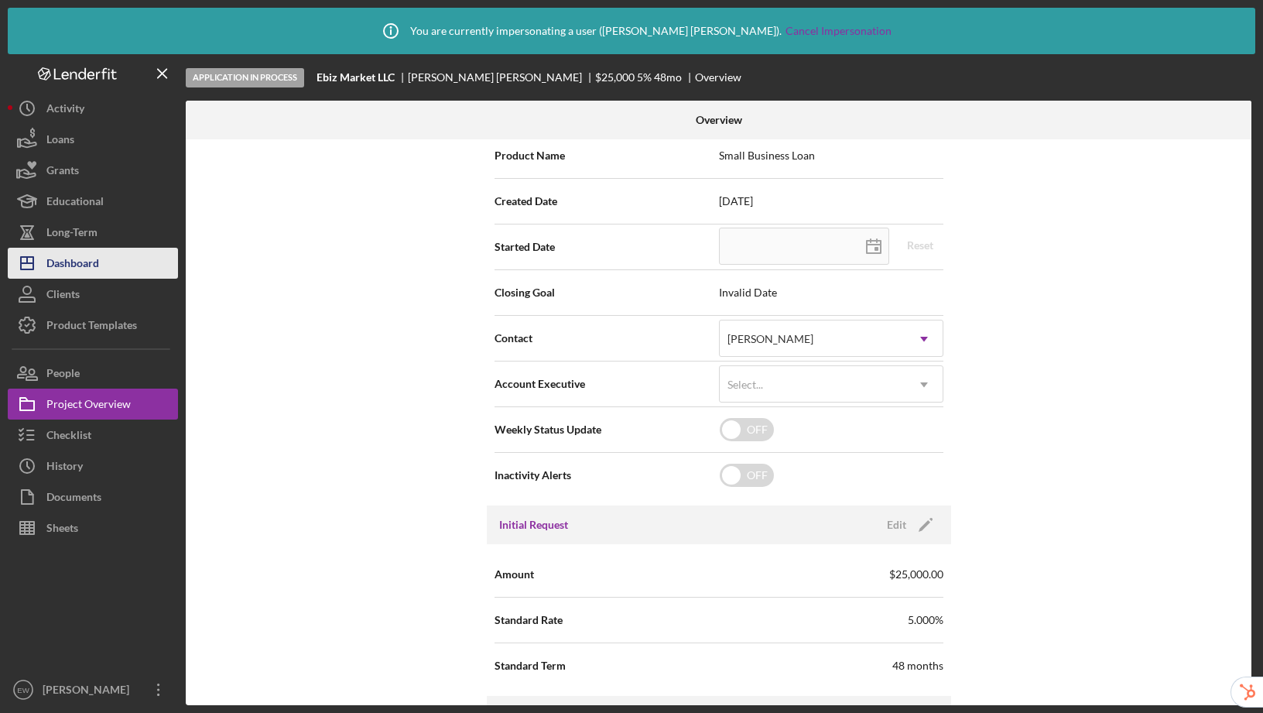
click at [90, 263] on div "Dashboard" at bounding box center [72, 265] width 53 height 35
